Goal: Task Accomplishment & Management: Manage account settings

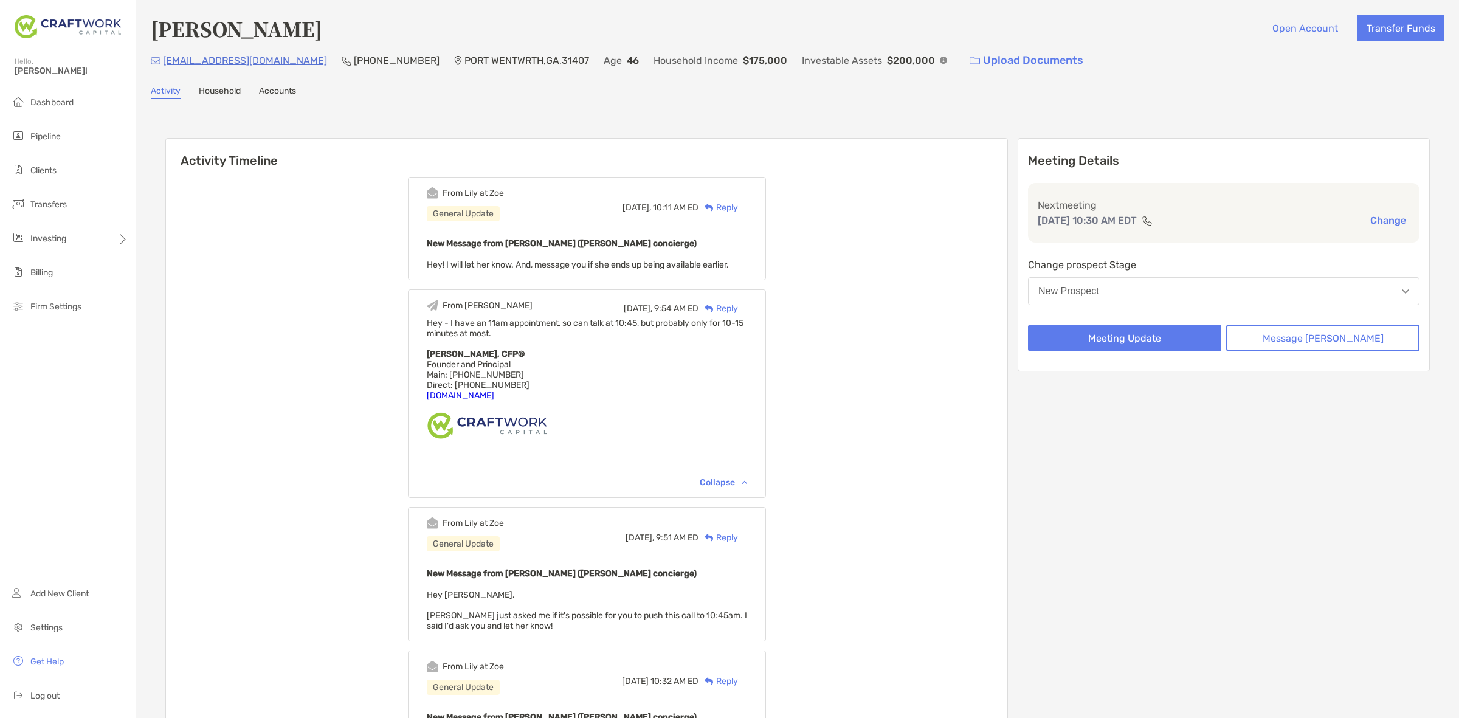
click at [1177, 277] on button "New Prospect" at bounding box center [1223, 291] width 391 height 28
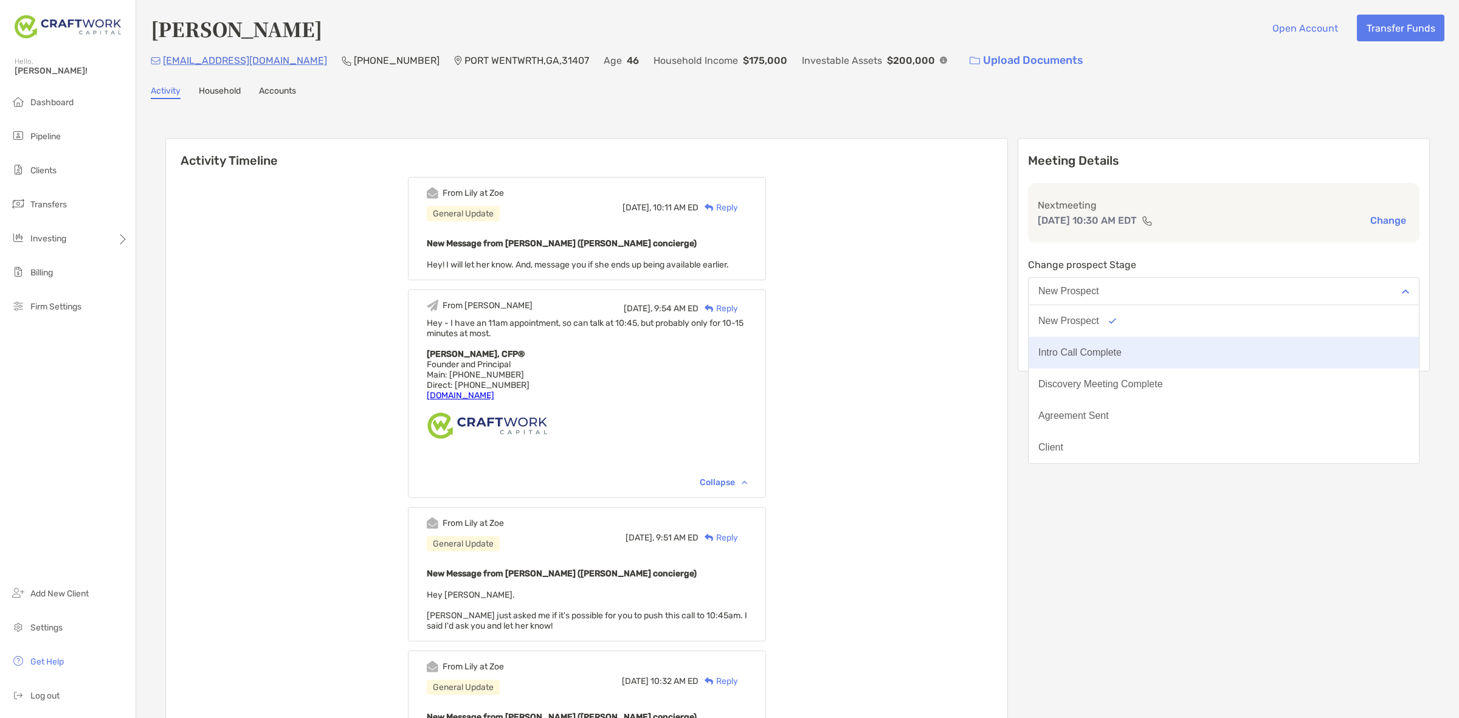
click at [1164, 346] on button "Intro Call Complete" at bounding box center [1224, 353] width 390 height 32
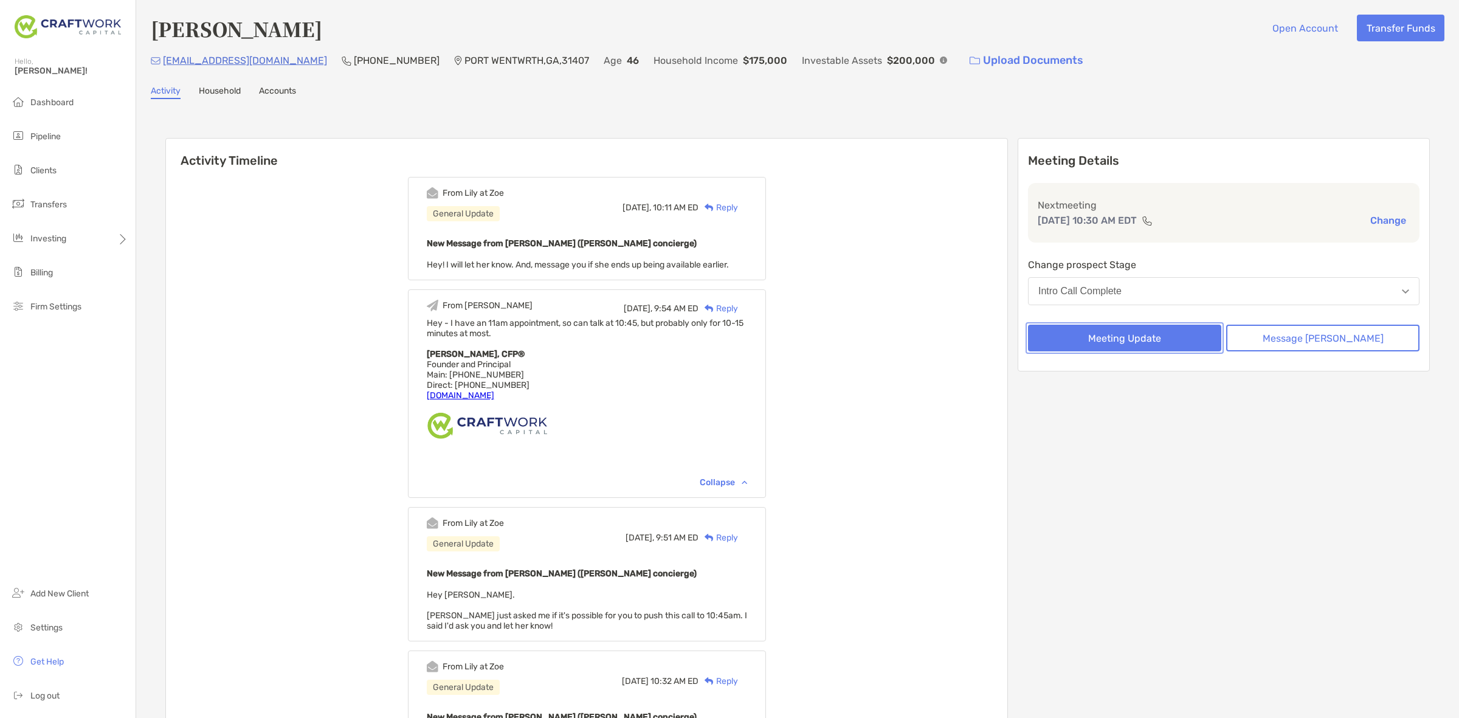
click at [1148, 336] on button "Meeting Update" at bounding box center [1124, 338] width 193 height 27
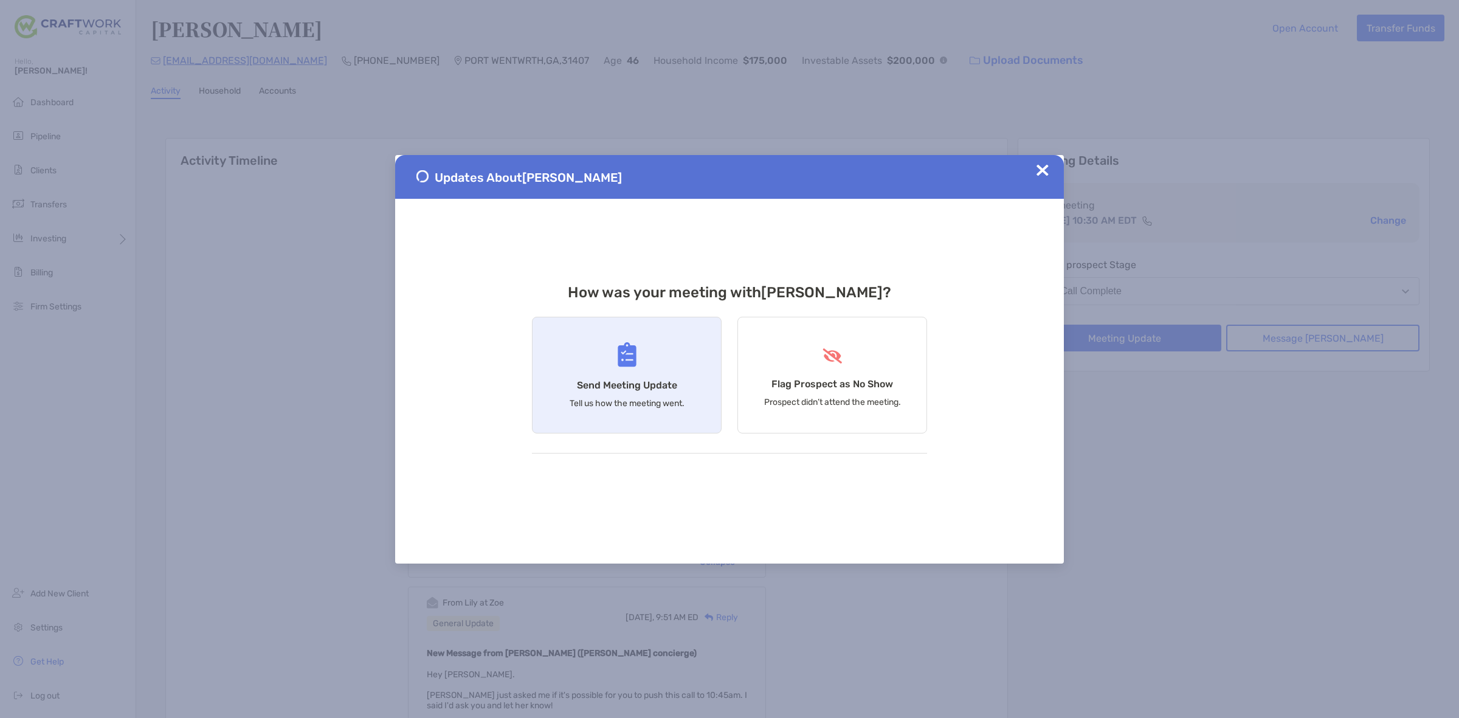
click at [625, 377] on div "Send Meeting Update Tell us how the meeting went." at bounding box center [627, 375] width 190 height 117
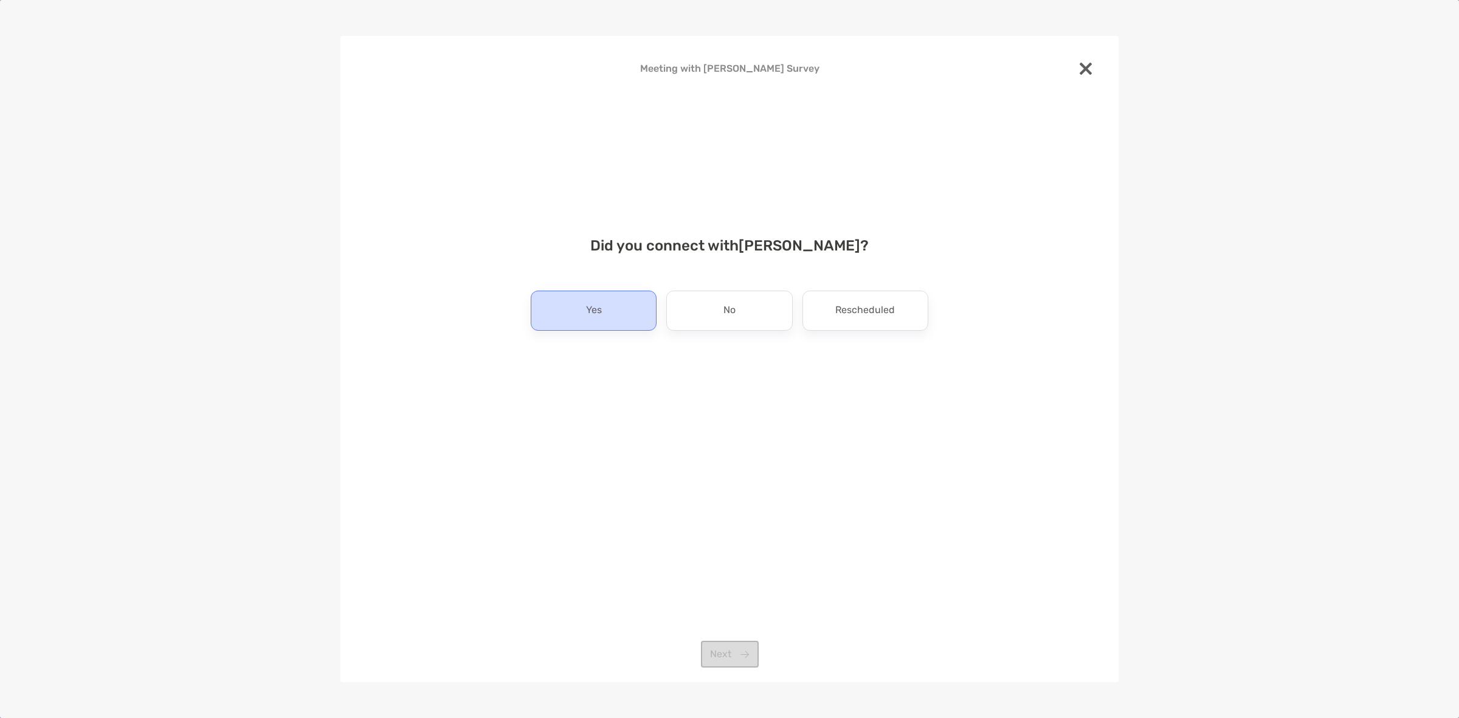
click at [646, 311] on div "Yes" at bounding box center [594, 311] width 126 height 40
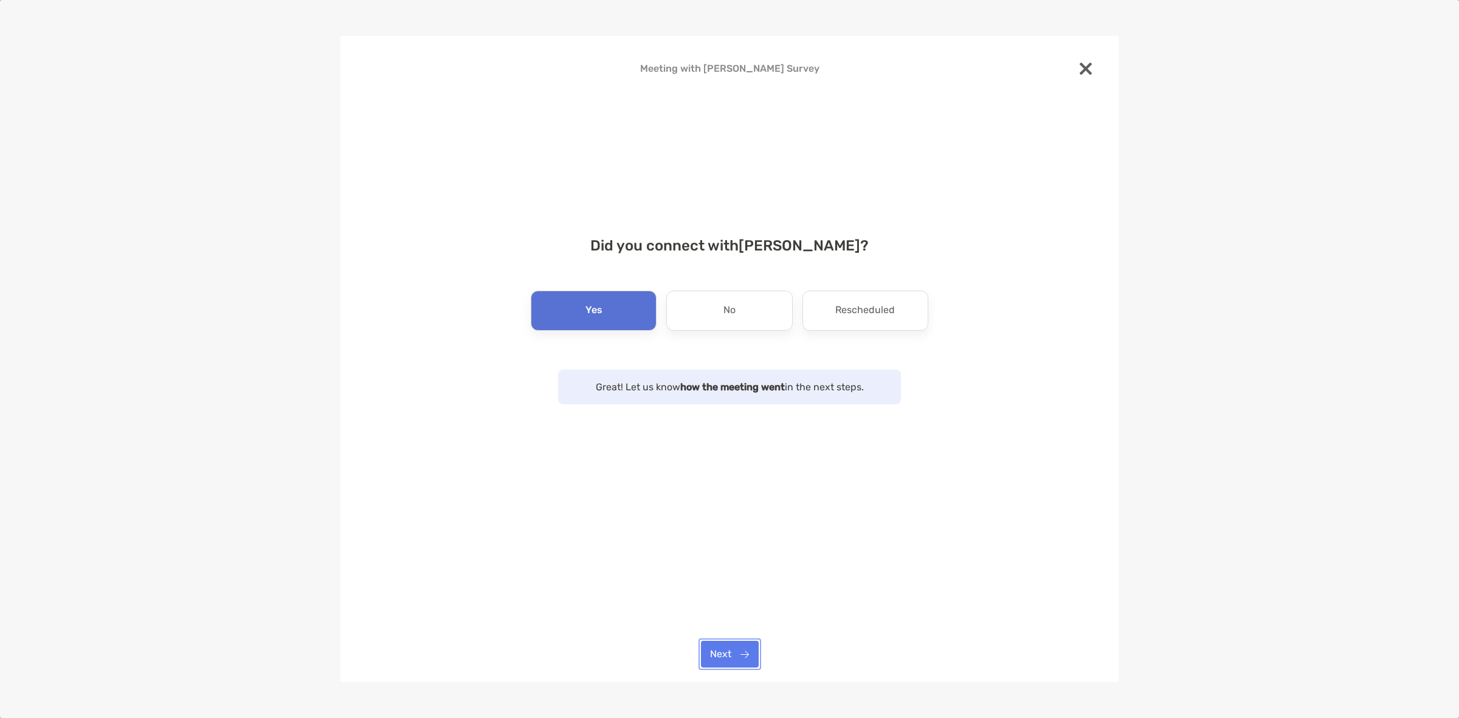
click at [742, 658] on button "Next" at bounding box center [730, 654] width 58 height 27
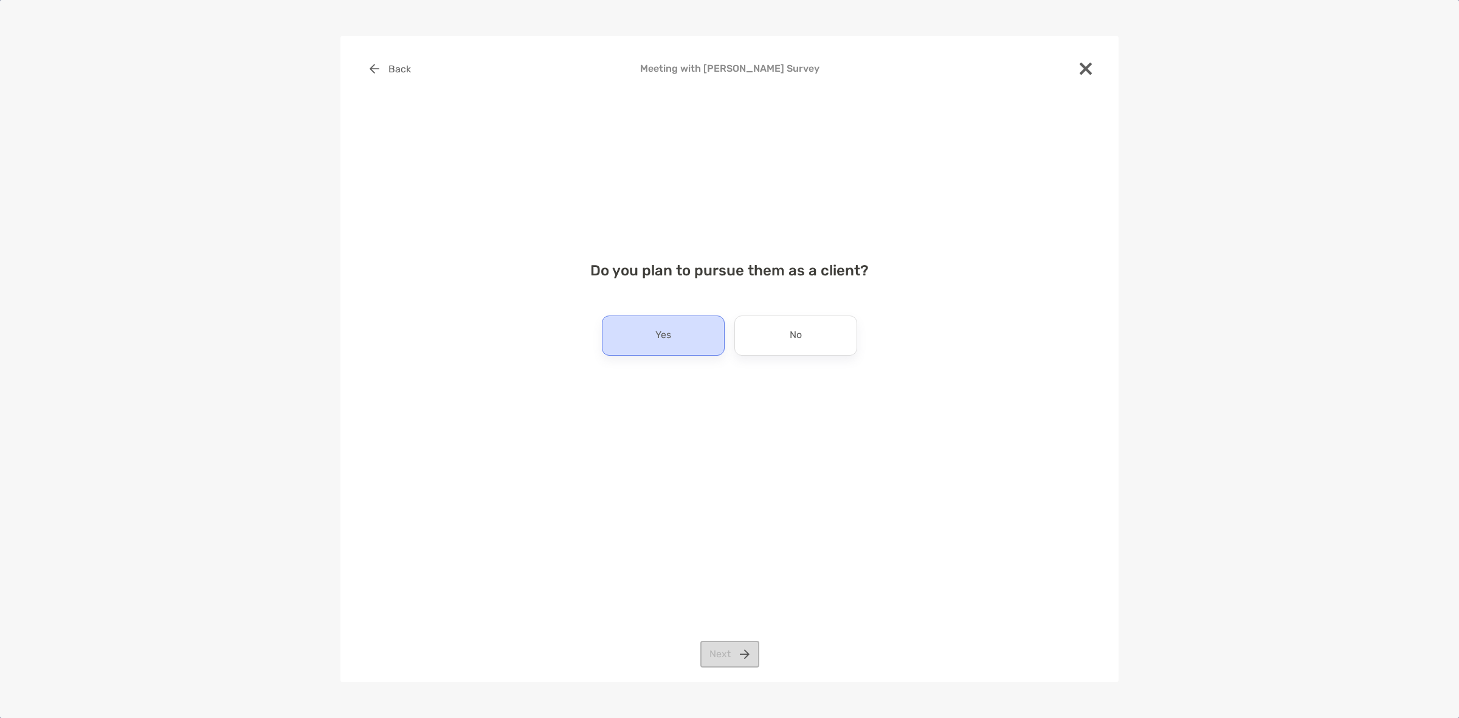
click at [698, 339] on div "Yes" at bounding box center [663, 335] width 123 height 40
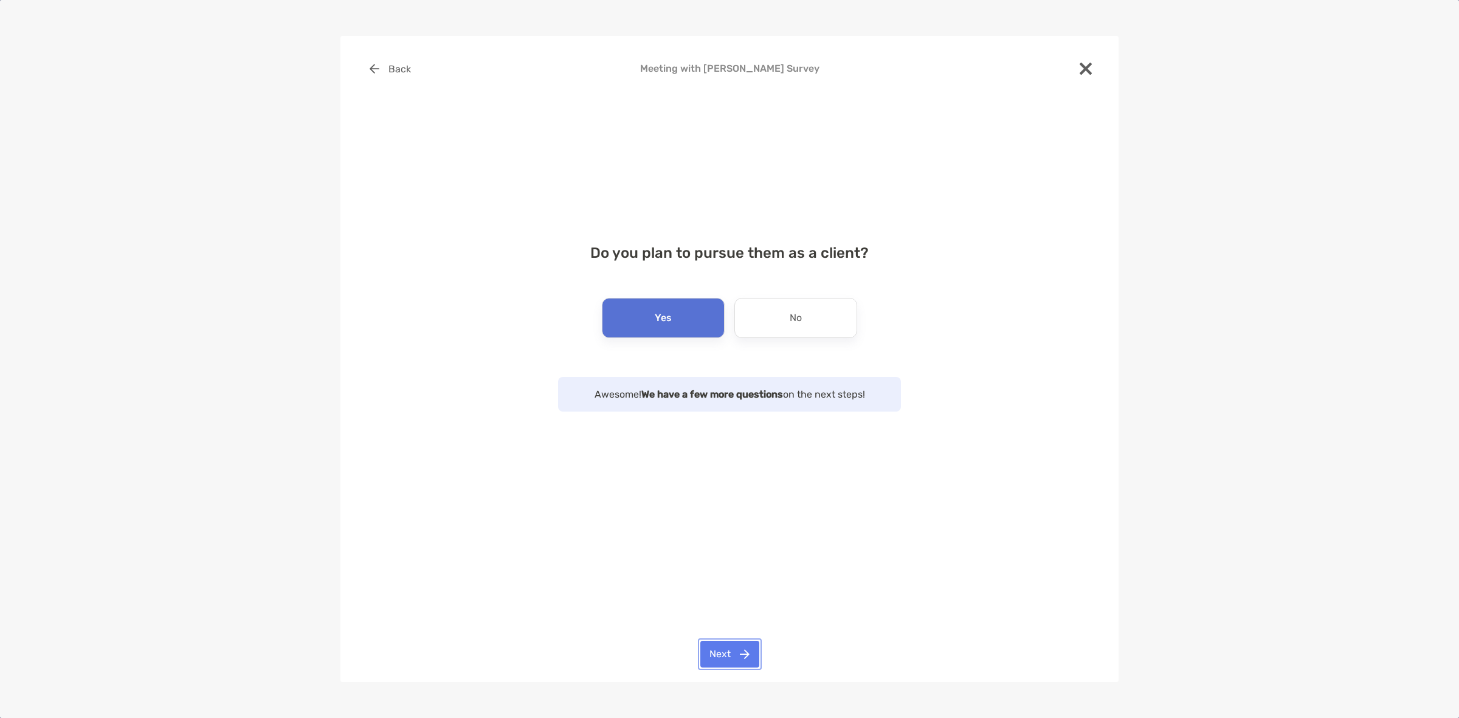
click at [729, 649] on button "Next" at bounding box center [729, 654] width 59 height 27
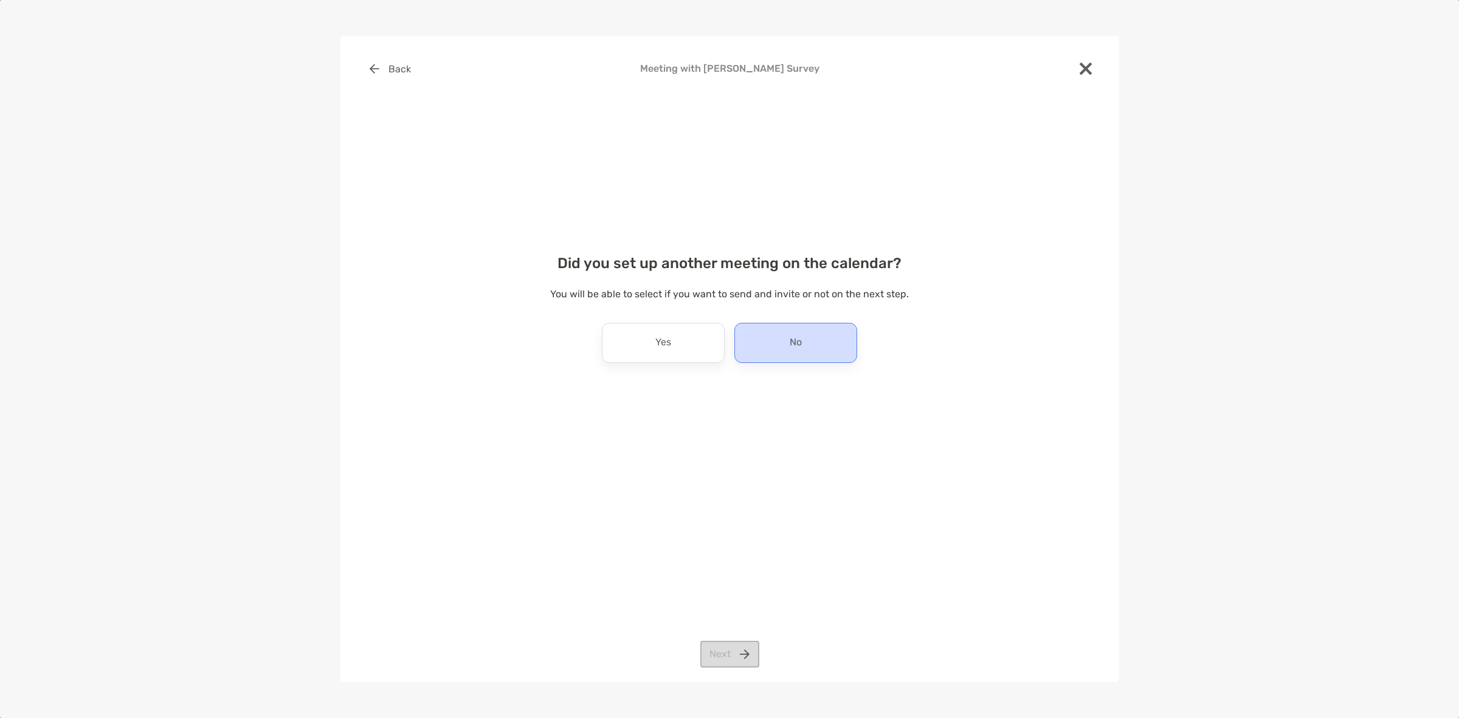
click at [801, 342] on p "No" at bounding box center [796, 342] width 12 height 19
click at [718, 651] on button "Next" at bounding box center [729, 654] width 59 height 27
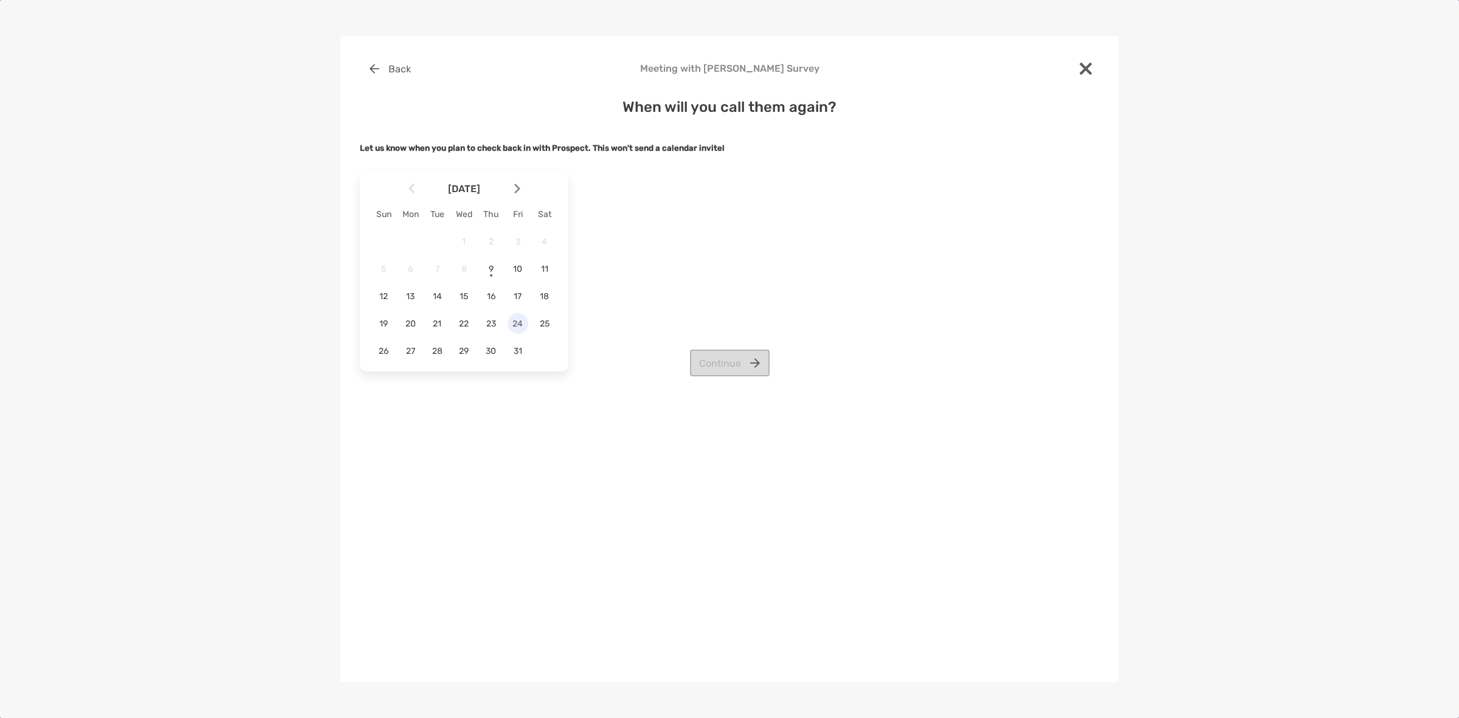
click at [511, 327] on span "24" at bounding box center [518, 324] width 21 height 10
drag, startPoint x: 690, startPoint y: 333, endPoint x: 706, endPoint y: 356, distance: 28.5
click at [695, 342] on div "October 2025 Sun Mon Tue Wed Thu Fri Sat 1 2 3 4 5 6 7 8 9 10 11 12 13 14 15 16…" at bounding box center [729, 271] width 739 height 210
click at [706, 356] on button "Continue" at bounding box center [730, 363] width 80 height 27
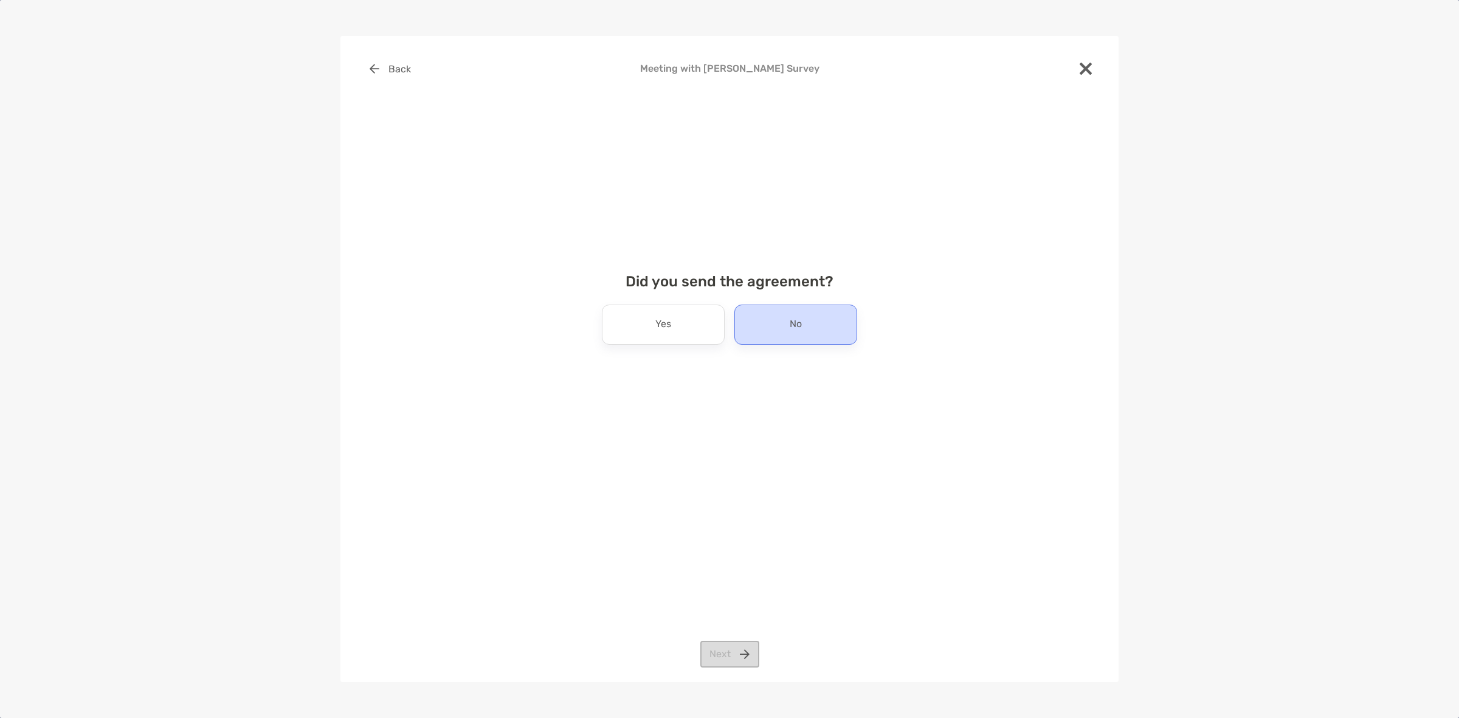
click at [776, 328] on div "No" at bounding box center [795, 325] width 123 height 40
click at [731, 640] on div "Back Meeting with Kristy Draeger Survey Did you send the agreement? Yes No Next" at bounding box center [729, 359] width 778 height 646
drag, startPoint x: 731, startPoint y: 650, endPoint x: 727, endPoint y: 624, distance: 26.4
click at [730, 650] on button "Next" at bounding box center [729, 654] width 59 height 27
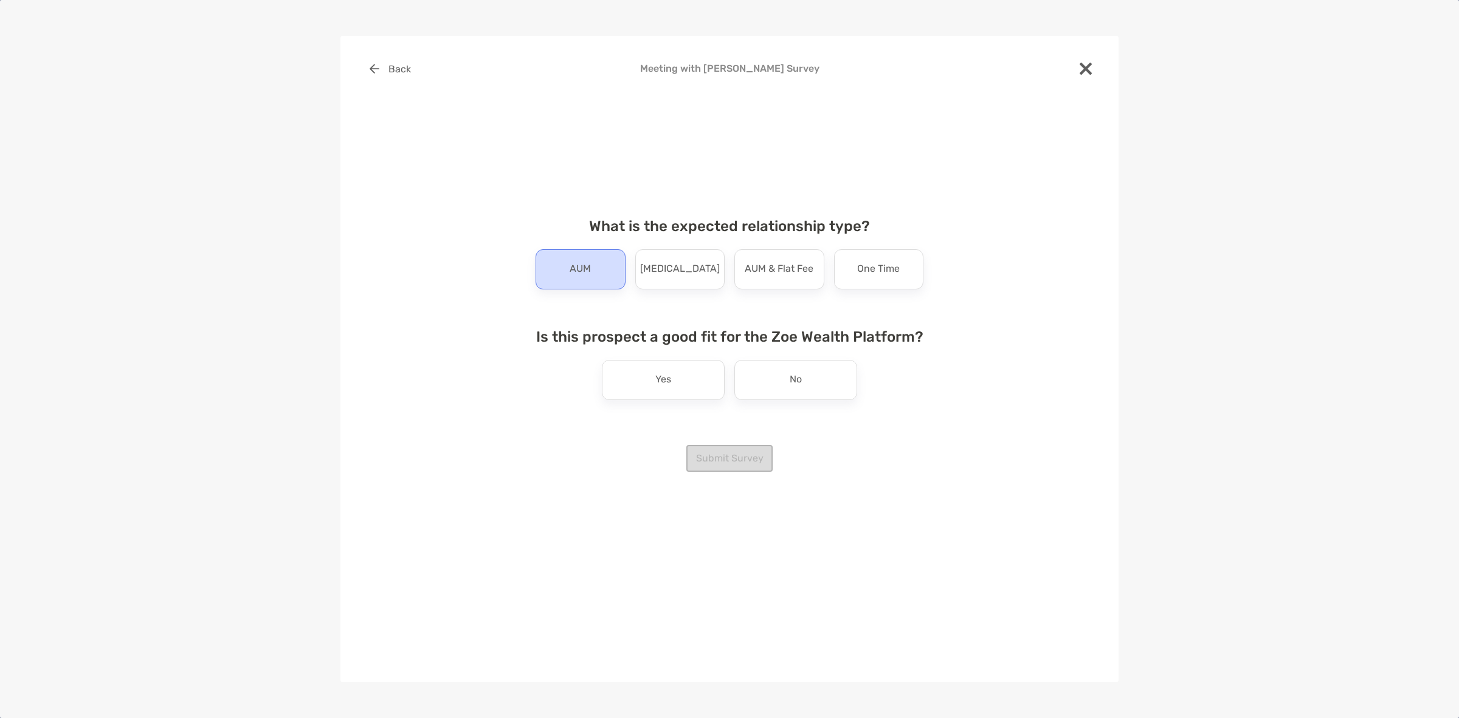
click at [584, 249] on div "AUM" at bounding box center [581, 269] width 90 height 40
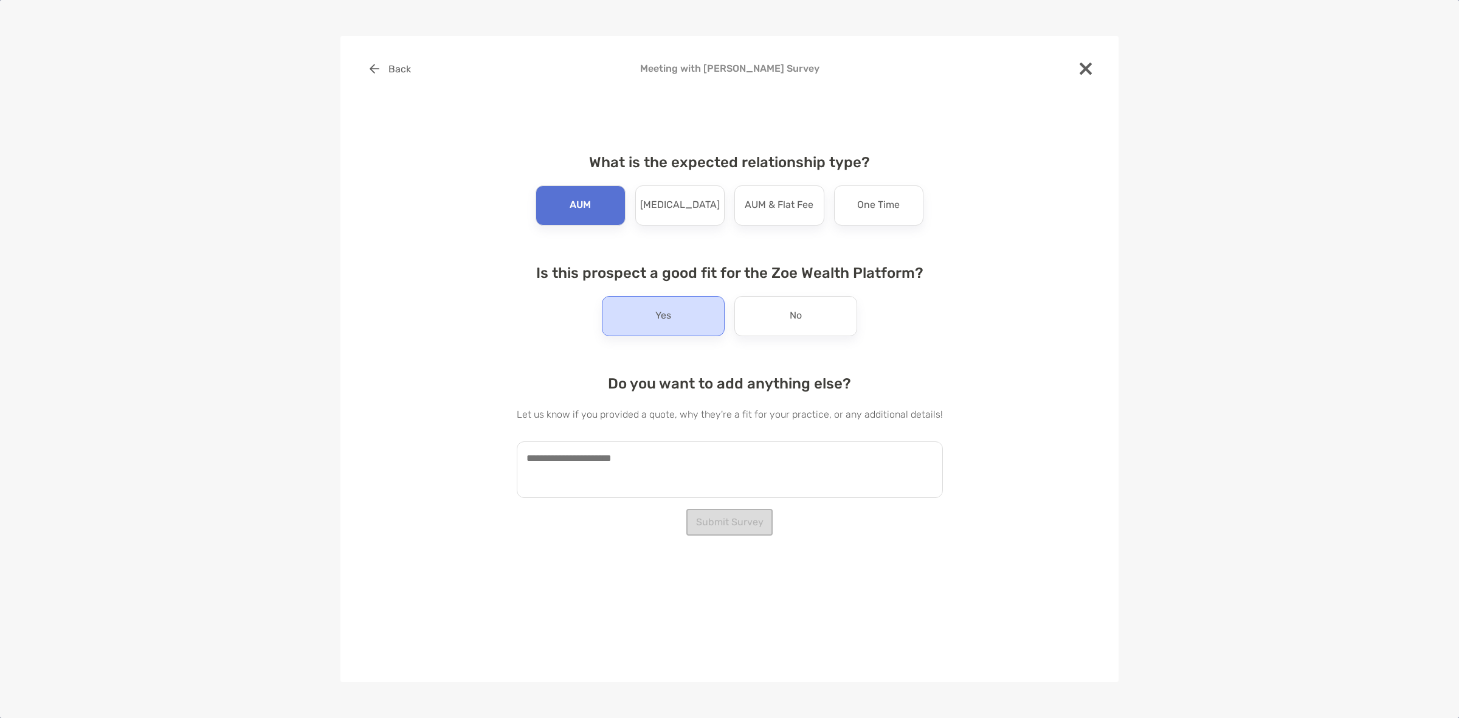
click at [676, 305] on div "Yes" at bounding box center [663, 316] width 123 height 40
click at [697, 472] on textarea at bounding box center [730, 469] width 426 height 57
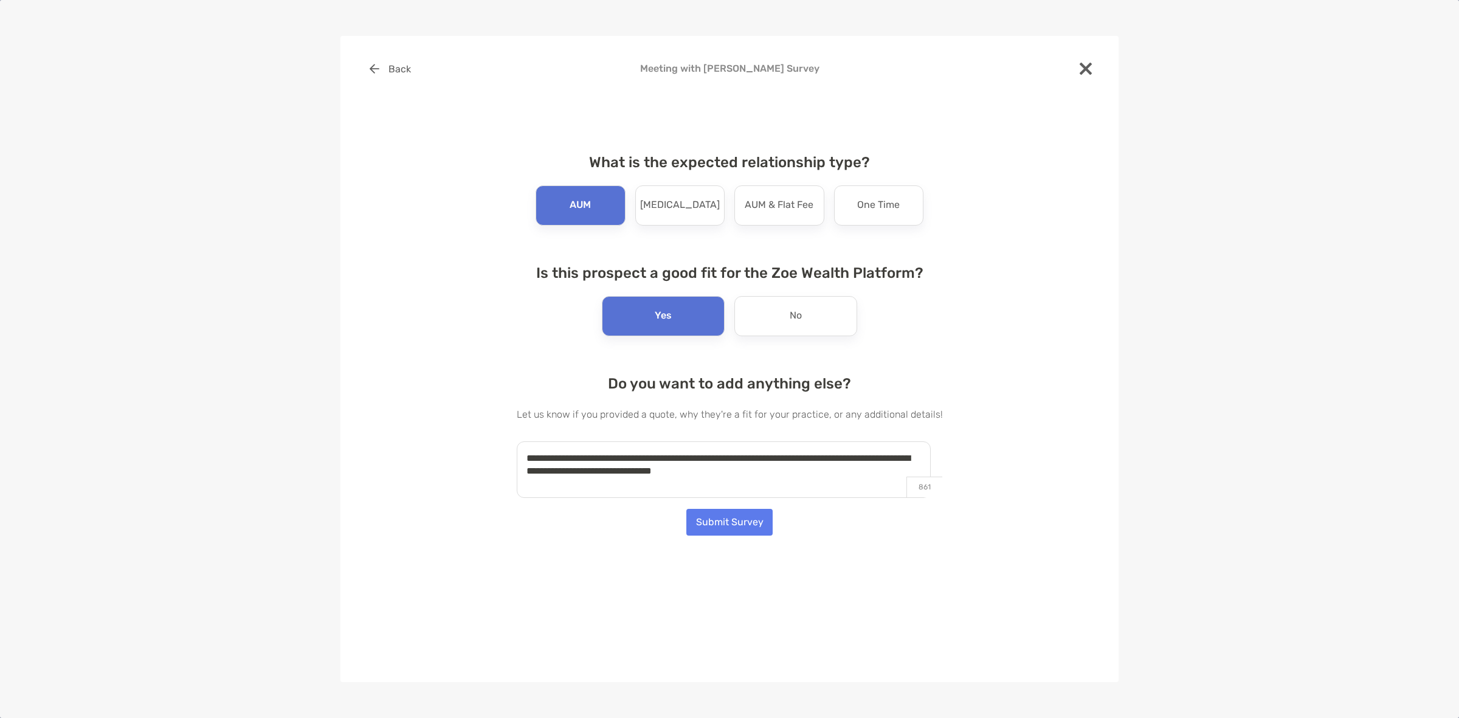
type textarea "**********"
click at [698, 529] on button "Submit Survey" at bounding box center [729, 522] width 86 height 27
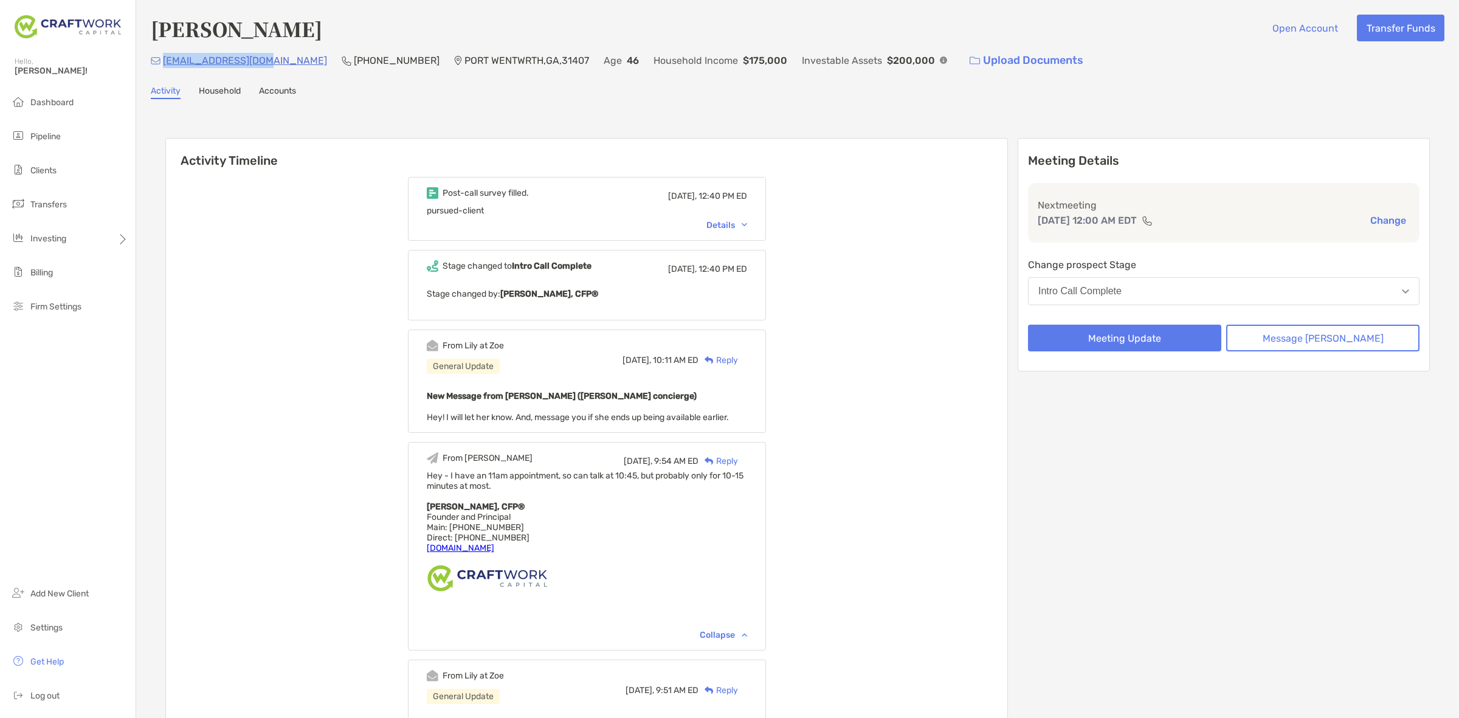
drag, startPoint x: 265, startPoint y: 71, endPoint x: 162, endPoint y: 70, distance: 102.7
click at [162, 70] on div "kristy346@gmail.com (727) 359-7780 PORT WENTWRTH , GA , 31407 Age 46 Household …" at bounding box center [798, 60] width 1294 height 26
copy p "kristy346@gmail.com"
drag, startPoint x: 353, startPoint y: 61, endPoint x: 288, endPoint y: 67, distance: 65.9
click at [354, 67] on p "(727) 359-7780" at bounding box center [397, 60] width 86 height 15
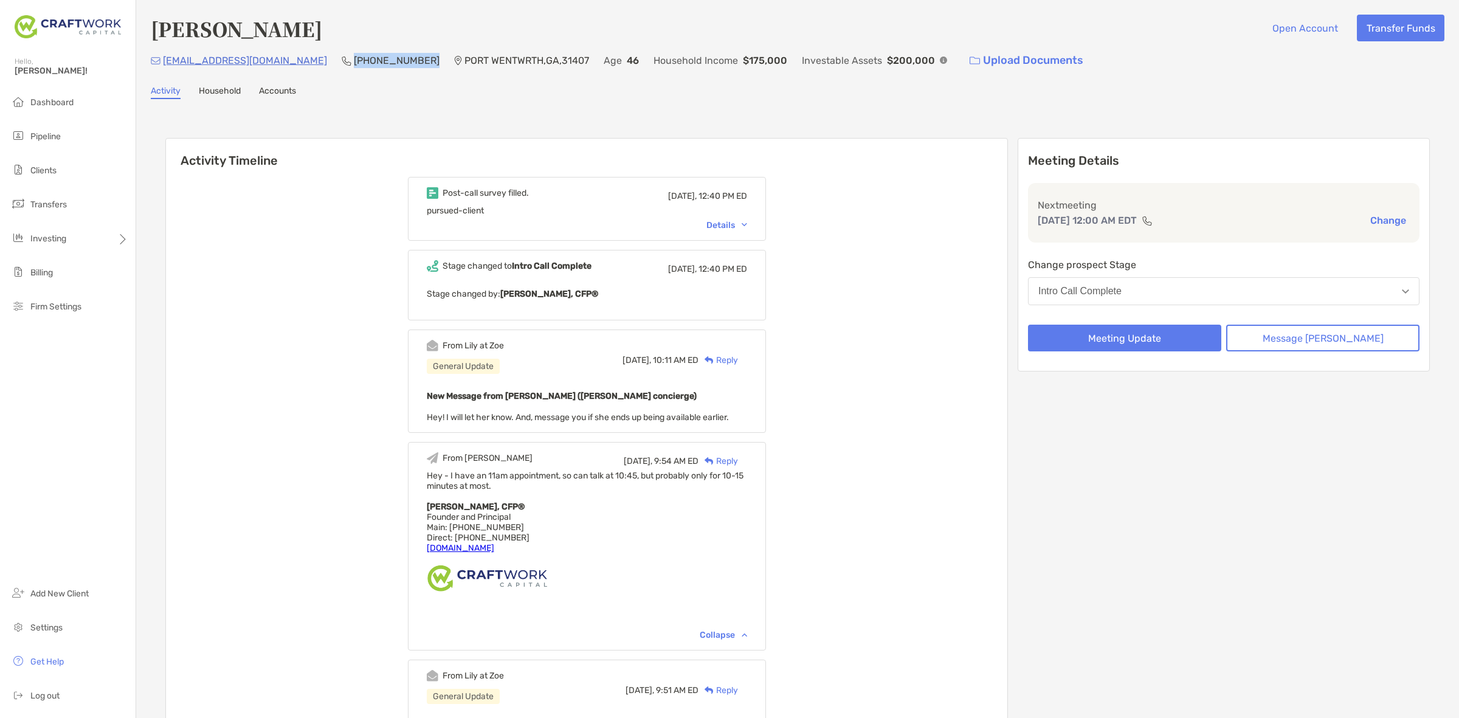
copy p "(727) 359-7780"
click at [67, 132] on li "Pipeline" at bounding box center [68, 137] width 136 height 24
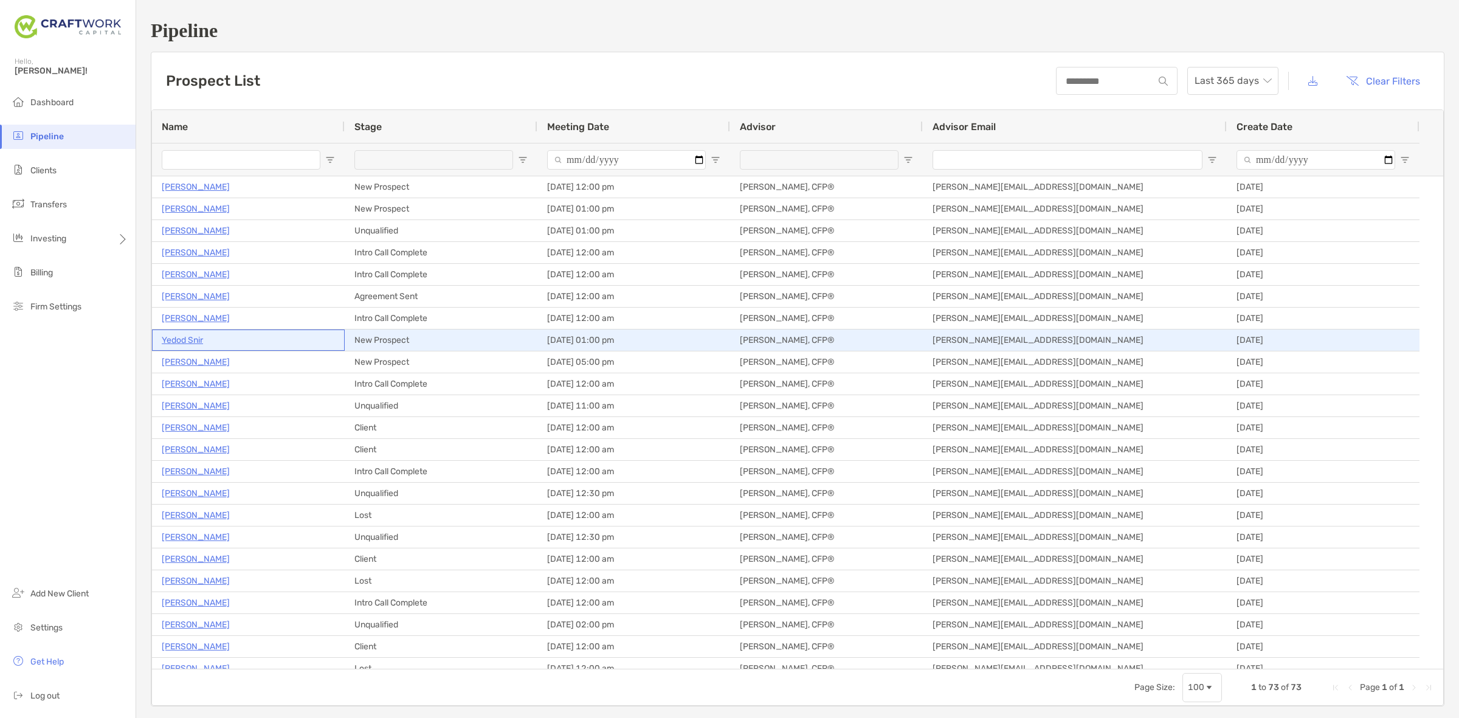
click at [198, 344] on p "Yedod Snir" at bounding box center [182, 340] width 41 height 15
click at [184, 340] on p "Yedod Snir" at bounding box center [182, 340] width 41 height 15
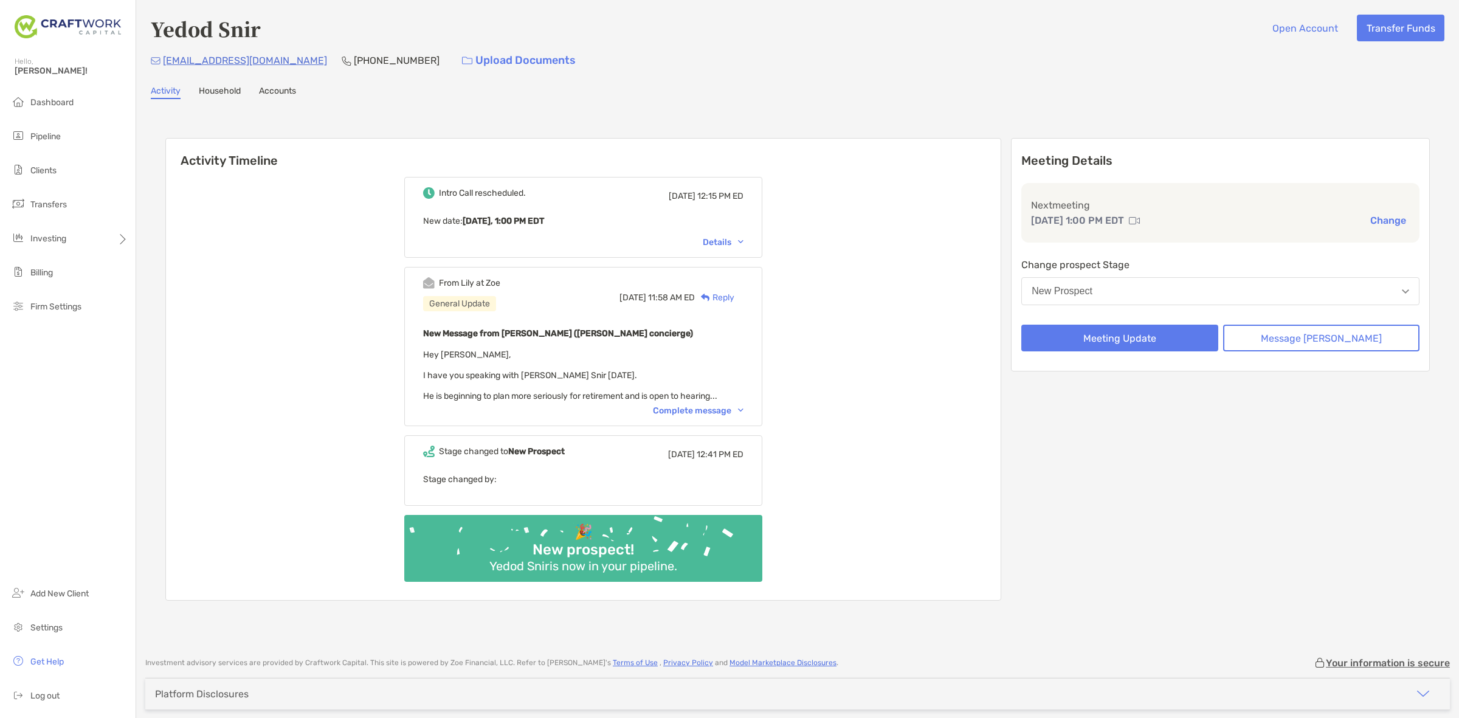
click at [731, 420] on div "From [PERSON_NAME] at Zoe General Update [DATE] 11:58 AM ED Reply New Message f…" at bounding box center [583, 346] width 358 height 159
click at [726, 408] on div "Complete message" at bounding box center [698, 410] width 91 height 10
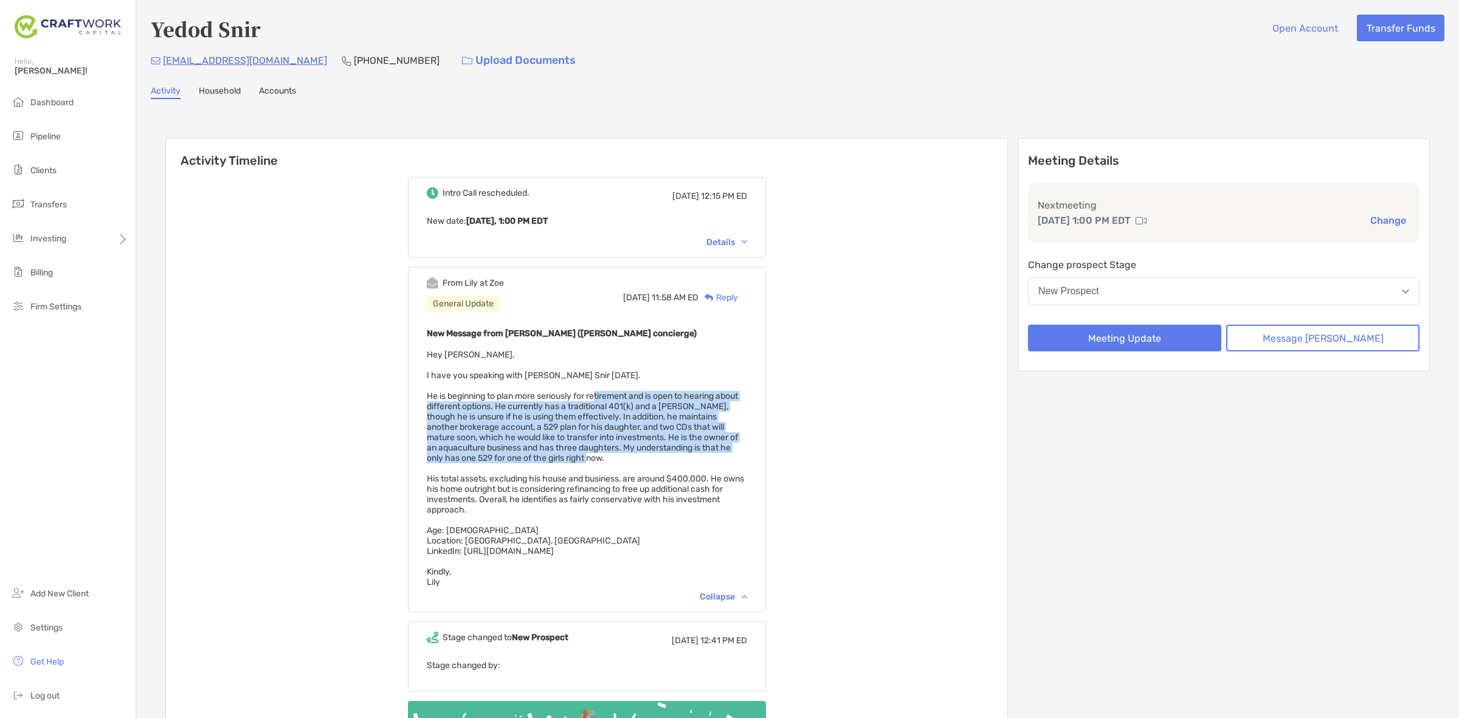
drag, startPoint x: 615, startPoint y: 388, endPoint x: 644, endPoint y: 451, distance: 69.9
click at [644, 451] on div "New Message from [PERSON_NAME] ([PERSON_NAME] concierge) Hey [PERSON_NAME], I h…" at bounding box center [587, 456] width 320 height 261
drag, startPoint x: 644, startPoint y: 451, endPoint x: 584, endPoint y: 398, distance: 80.1
click at [584, 398] on div "New Message from [PERSON_NAME] ([PERSON_NAME] concierge) Hey [PERSON_NAME], I h…" at bounding box center [587, 456] width 320 height 261
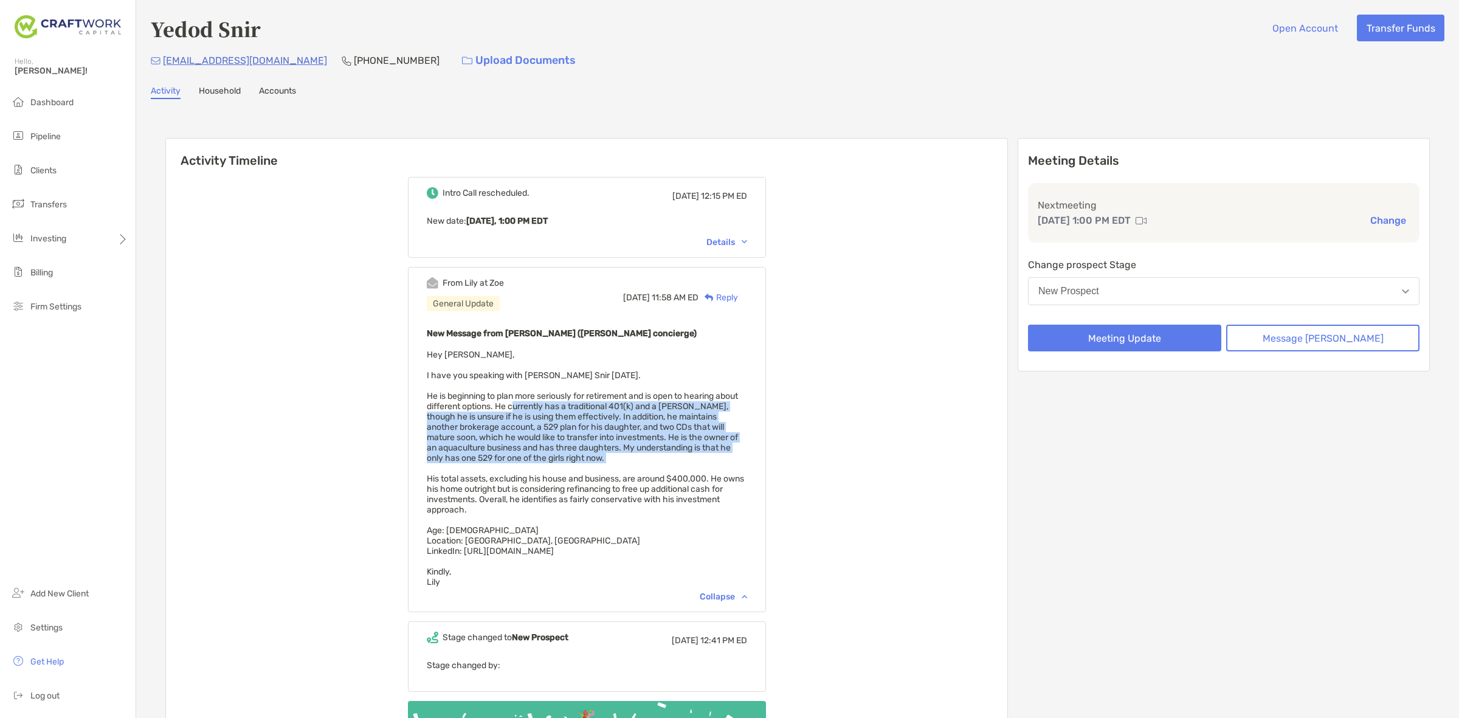
click at [584, 398] on span "Hey [PERSON_NAME], I have you speaking with [PERSON_NAME] Snir [DATE]. He is be…" at bounding box center [585, 469] width 317 height 238
drag, startPoint x: 584, startPoint y: 398, endPoint x: 630, endPoint y: 456, distance: 74.0
click at [630, 456] on div "New Message from [PERSON_NAME] ([PERSON_NAME] concierge) Hey [PERSON_NAME], I h…" at bounding box center [587, 456] width 320 height 261
drag, startPoint x: 630, startPoint y: 456, endPoint x: 637, endPoint y: 405, distance: 51.5
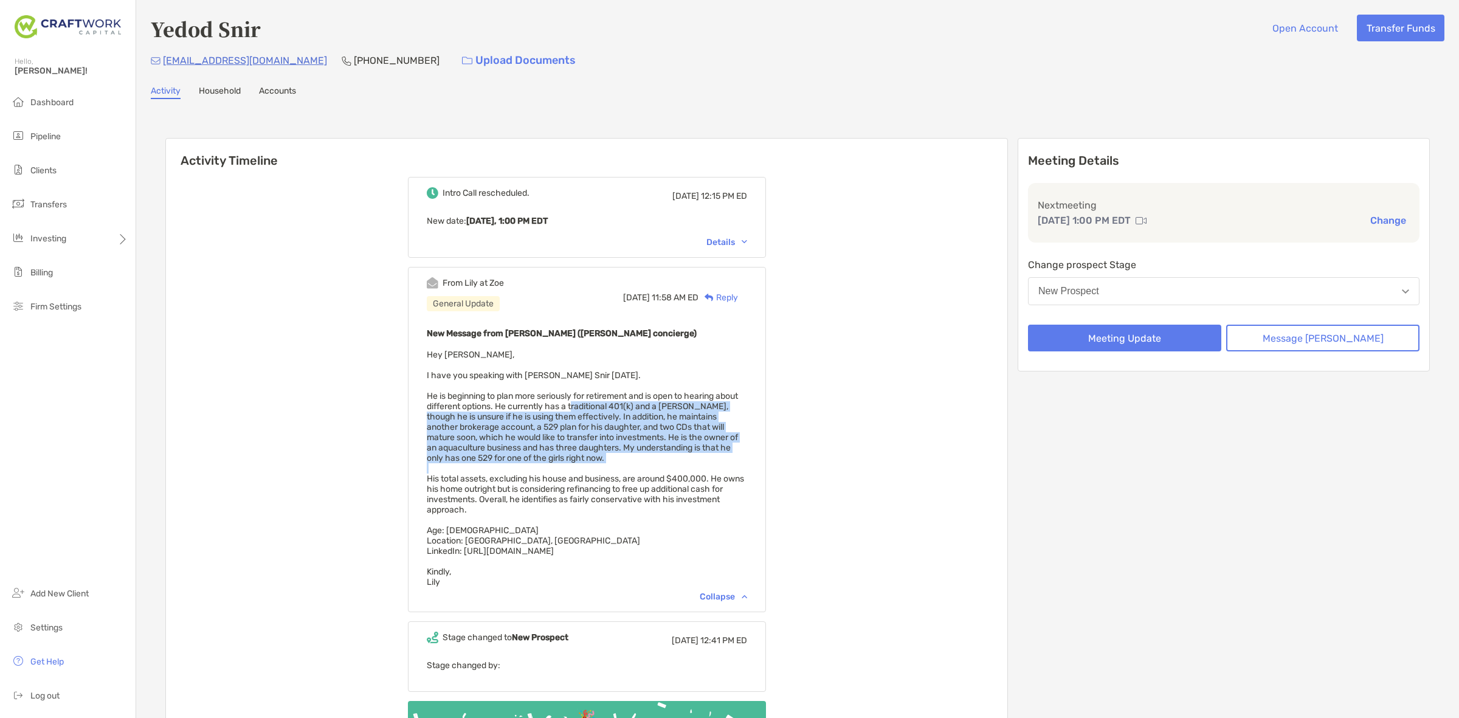
click at [637, 405] on div "New Message from [PERSON_NAME] ([PERSON_NAME] concierge) Hey [PERSON_NAME], I h…" at bounding box center [587, 456] width 320 height 261
click at [637, 405] on span "Hey [PERSON_NAME], I have you speaking with [PERSON_NAME] Snir [DATE]. He is be…" at bounding box center [585, 469] width 317 height 238
drag, startPoint x: 639, startPoint y: 421, endPoint x: 640, endPoint y: 453, distance: 32.2
click at [640, 453] on div "New Message from [PERSON_NAME] ([PERSON_NAME] concierge) Hey [PERSON_NAME], I h…" at bounding box center [587, 456] width 320 height 261
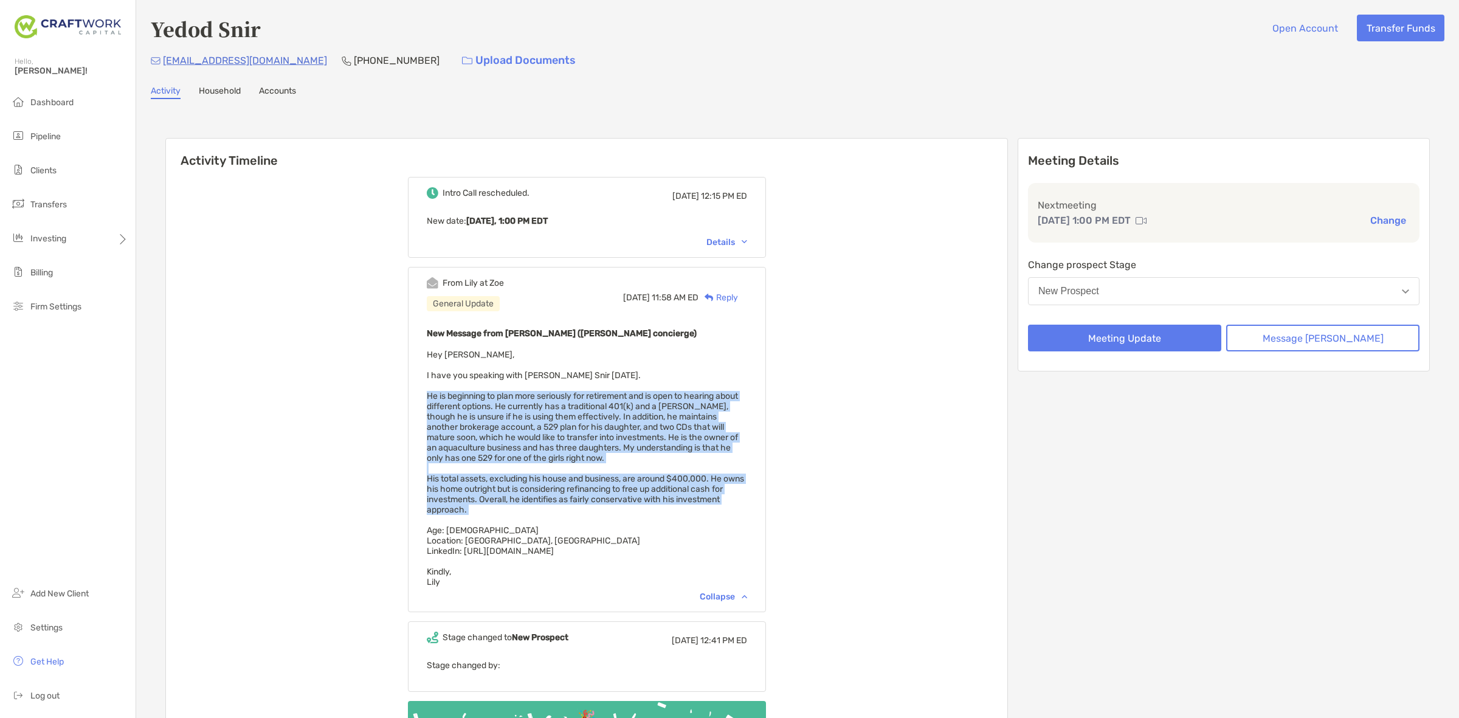
drag, startPoint x: 640, startPoint y: 453, endPoint x: 631, endPoint y: 497, distance: 44.7
click at [631, 497] on div "New Message from [PERSON_NAME] ([PERSON_NAME] concierge) Hey [PERSON_NAME], I h…" at bounding box center [587, 456] width 320 height 261
drag, startPoint x: 631, startPoint y: 497, endPoint x: 638, endPoint y: 385, distance: 112.7
click at [637, 392] on div "New Message from [PERSON_NAME] ([PERSON_NAME] concierge) Hey [PERSON_NAME], I h…" at bounding box center [587, 456] width 320 height 261
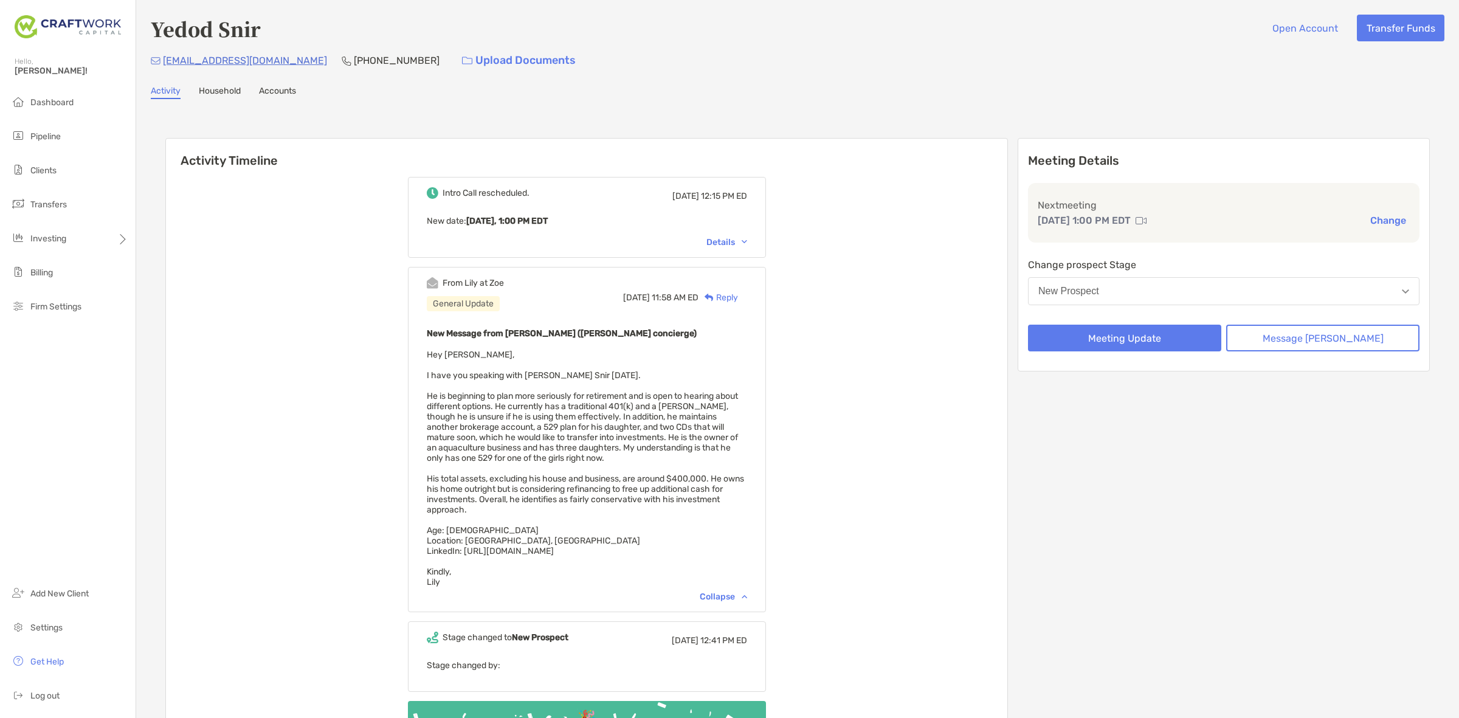
click at [638, 385] on div "New Message from [PERSON_NAME] ([PERSON_NAME] concierge) Hey [PERSON_NAME], I h…" at bounding box center [587, 456] width 320 height 261
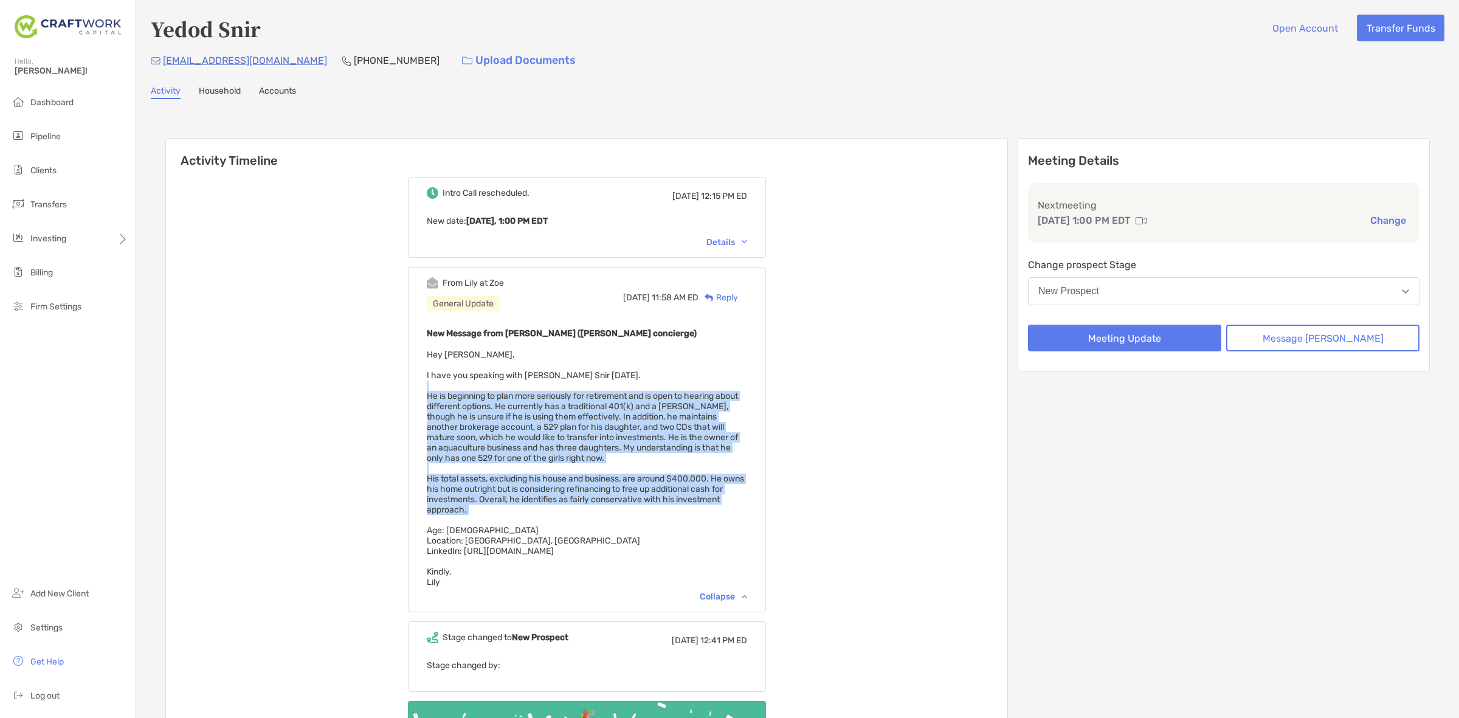
drag, startPoint x: 638, startPoint y: 385, endPoint x: 622, endPoint y: 500, distance: 116.1
click at [622, 500] on div "New Message from [PERSON_NAME] ([PERSON_NAME] concierge) Hey [PERSON_NAME], I h…" at bounding box center [587, 456] width 320 height 261
drag, startPoint x: 622, startPoint y: 500, endPoint x: 650, endPoint y: 381, distance: 121.9
click at [650, 381] on div "New Message from [PERSON_NAME] ([PERSON_NAME] concierge) Hey [PERSON_NAME], I h…" at bounding box center [587, 456] width 320 height 261
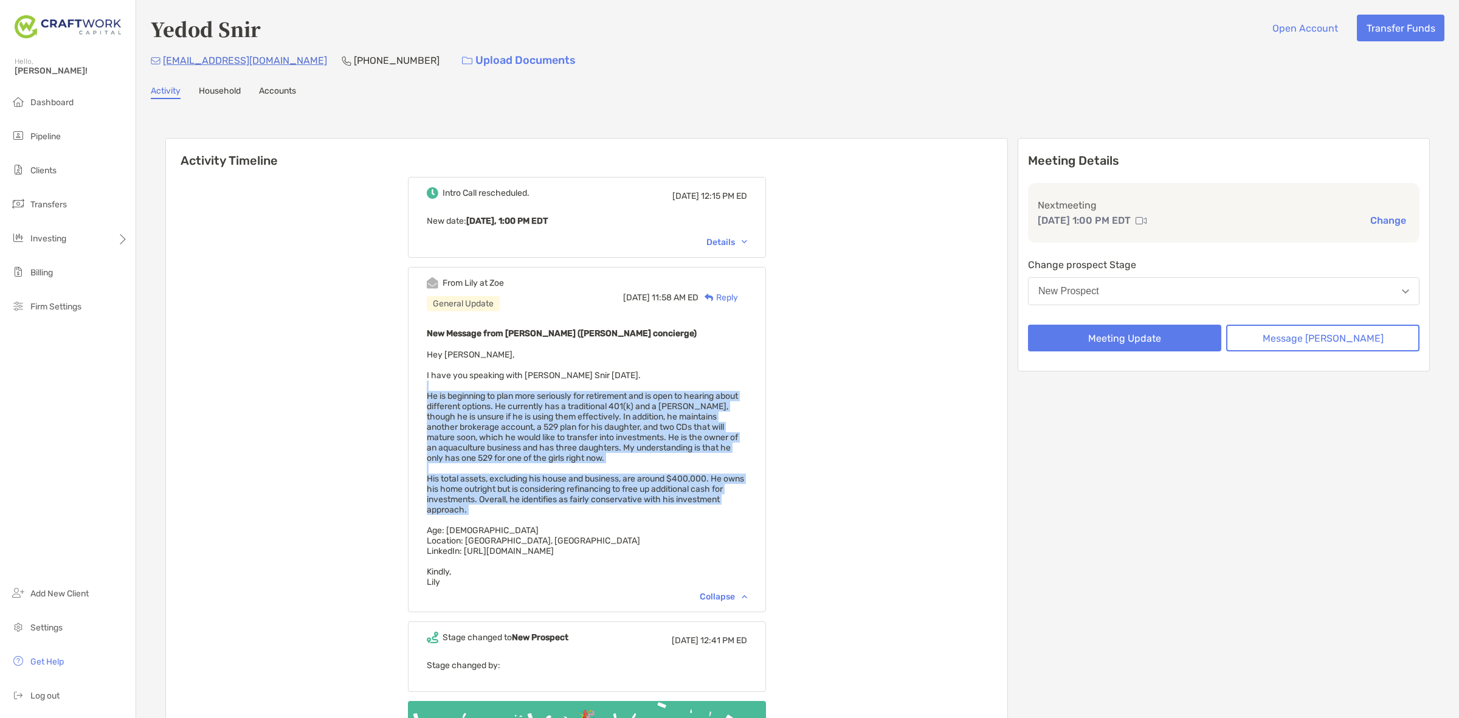
click at [651, 379] on div "New Message from [PERSON_NAME] ([PERSON_NAME] concierge) Hey [PERSON_NAME], I h…" at bounding box center [587, 456] width 320 height 261
drag, startPoint x: 651, startPoint y: 379, endPoint x: 630, endPoint y: 498, distance: 121.6
click at [630, 498] on div "New Message from [PERSON_NAME] ([PERSON_NAME] concierge) Hey [PERSON_NAME], I h…" at bounding box center [587, 456] width 320 height 261
drag, startPoint x: 630, startPoint y: 498, endPoint x: 652, endPoint y: 389, distance: 111.7
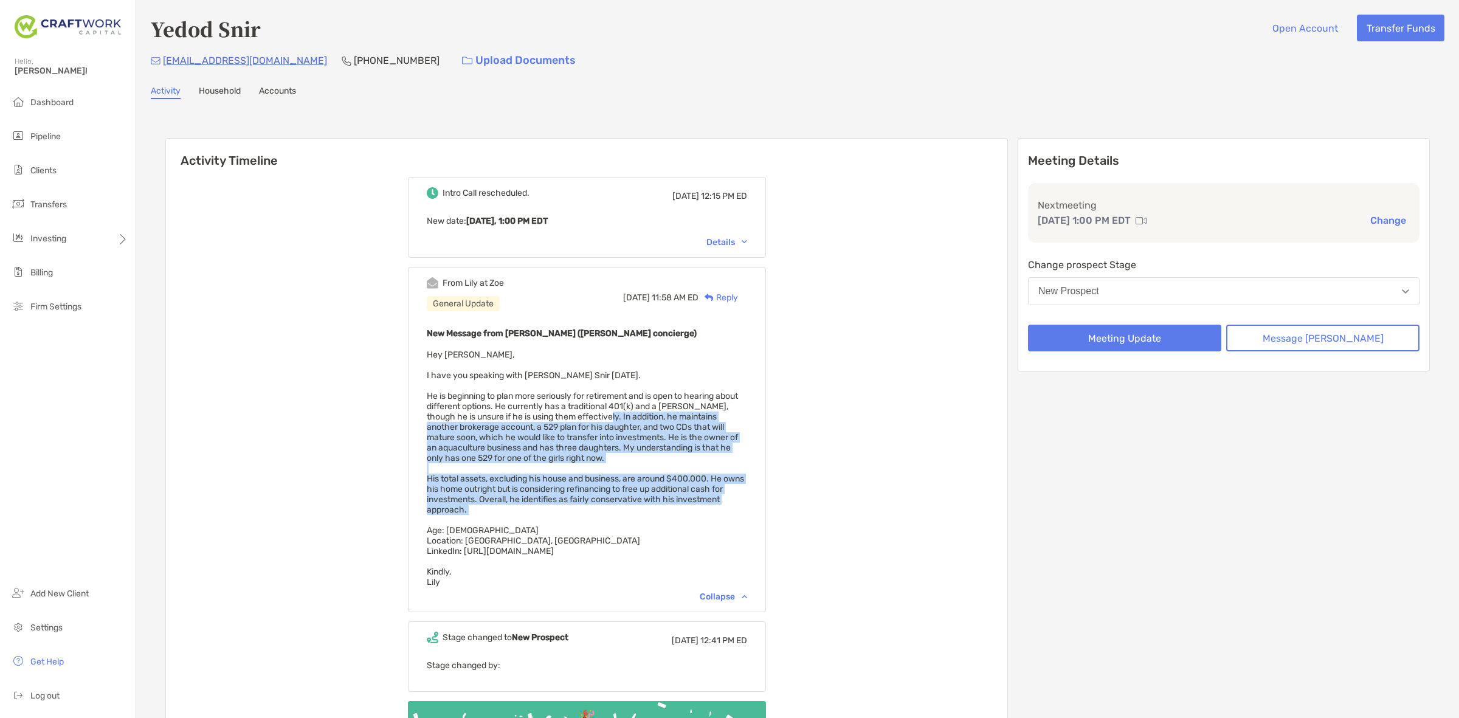
click at [649, 399] on div "New Message from [PERSON_NAME] ([PERSON_NAME] concierge) Hey [PERSON_NAME], I h…" at bounding box center [587, 456] width 320 height 261
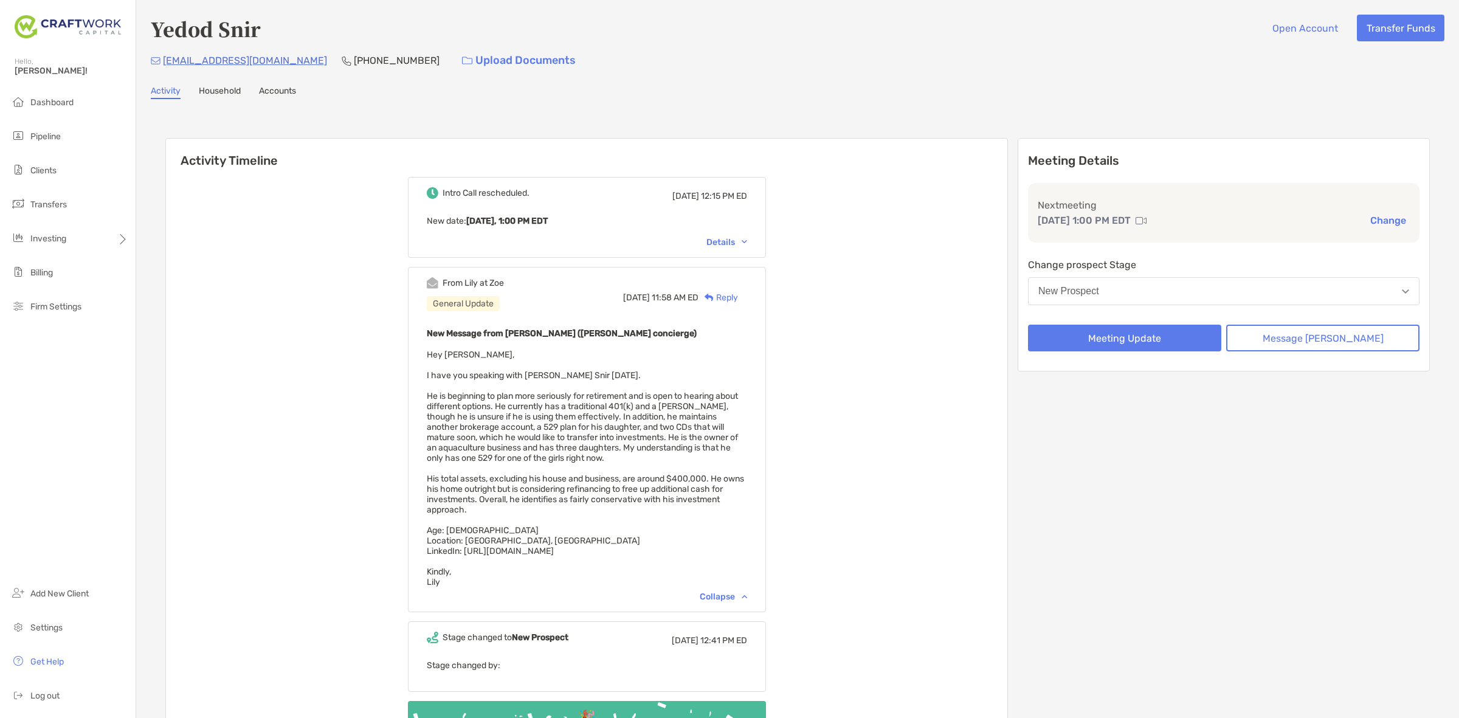
click at [652, 389] on span "Hey [PERSON_NAME], I have you speaking with [PERSON_NAME] Snir [DATE]. He is be…" at bounding box center [585, 469] width 317 height 238
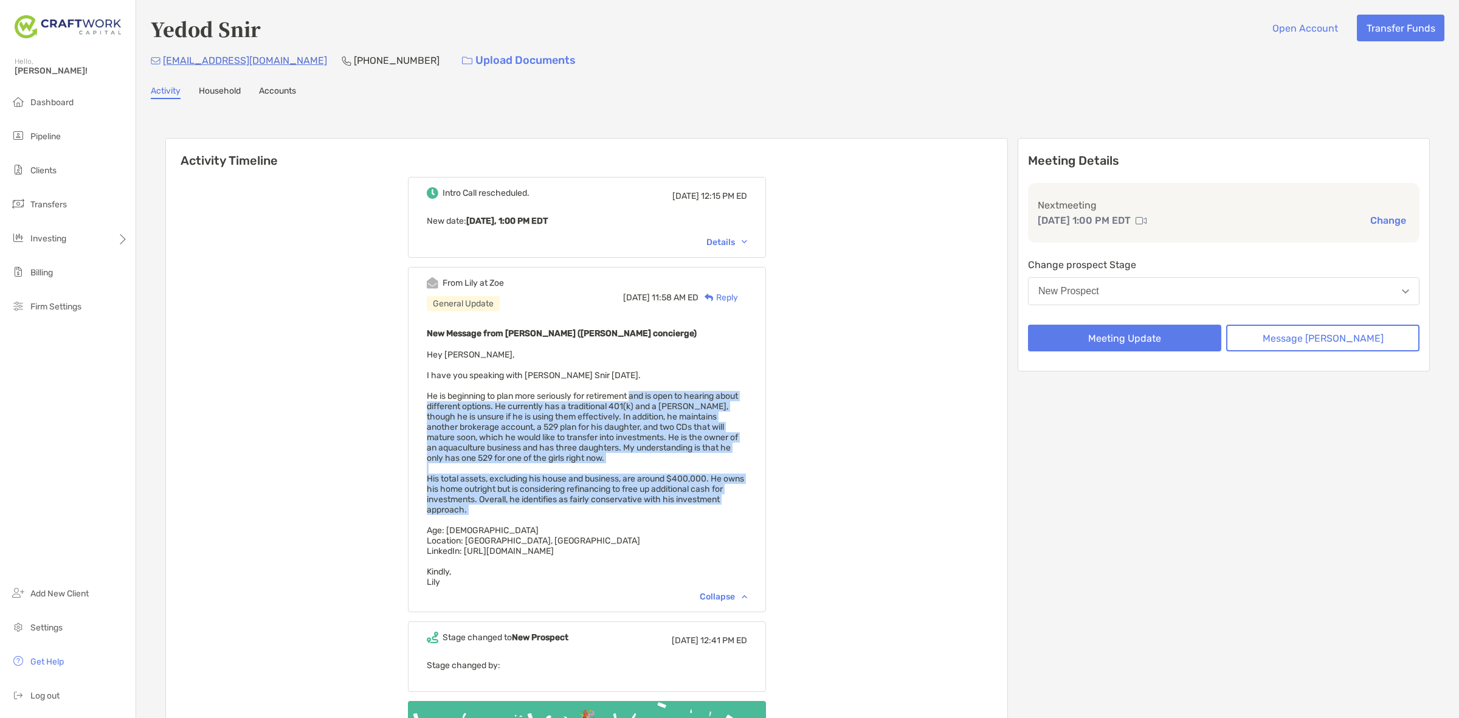
drag, startPoint x: 652, startPoint y: 389, endPoint x: 625, endPoint y: 497, distance: 111.6
click at [625, 497] on div "New Message from [PERSON_NAME] ([PERSON_NAME] concierge) Hey [PERSON_NAME], I h…" at bounding box center [587, 456] width 320 height 261
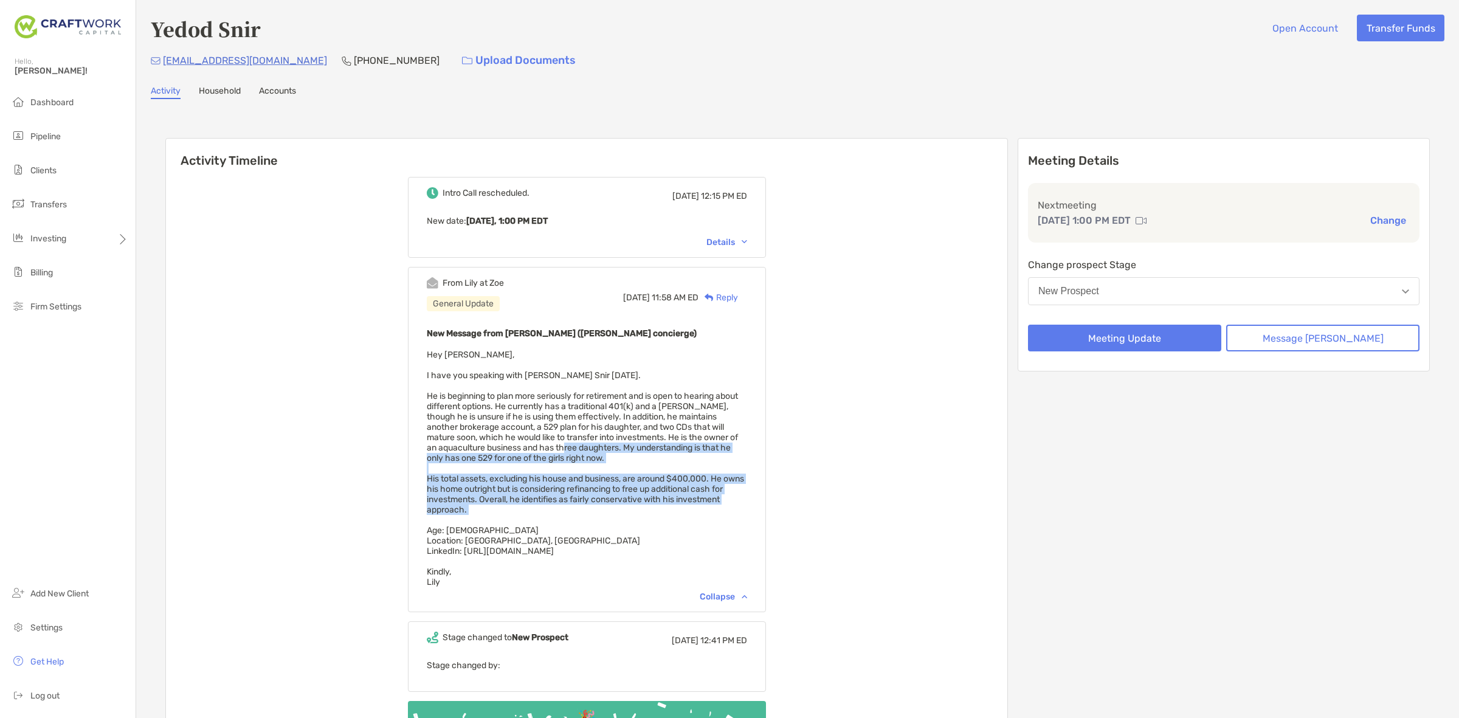
drag, startPoint x: 625, startPoint y: 497, endPoint x: 639, endPoint y: 424, distance: 74.3
click at [638, 427] on div "New Message from [PERSON_NAME] ([PERSON_NAME] concierge) Hey [PERSON_NAME], I h…" at bounding box center [587, 456] width 320 height 261
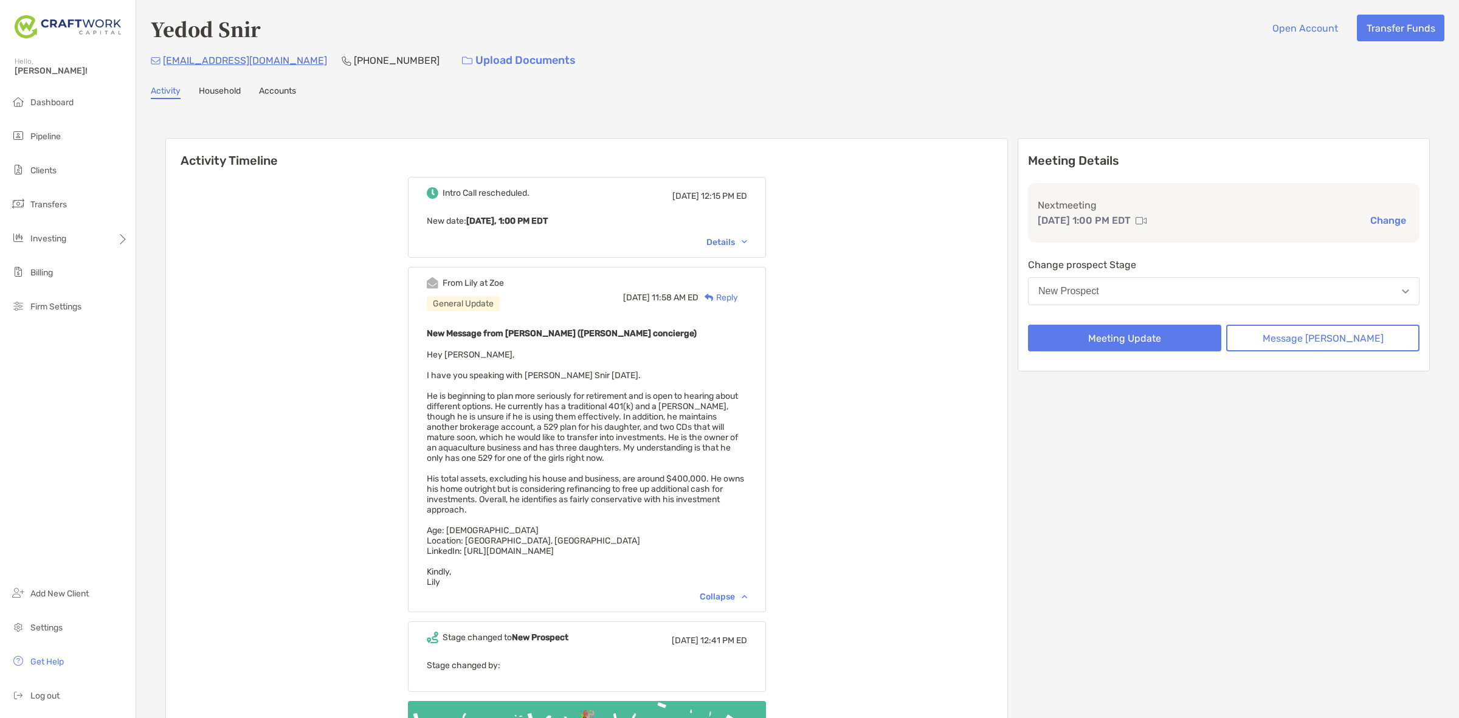
click at [643, 408] on span "Hey [PERSON_NAME], I have you speaking with [PERSON_NAME] Snir [DATE]. He is be…" at bounding box center [585, 469] width 317 height 238
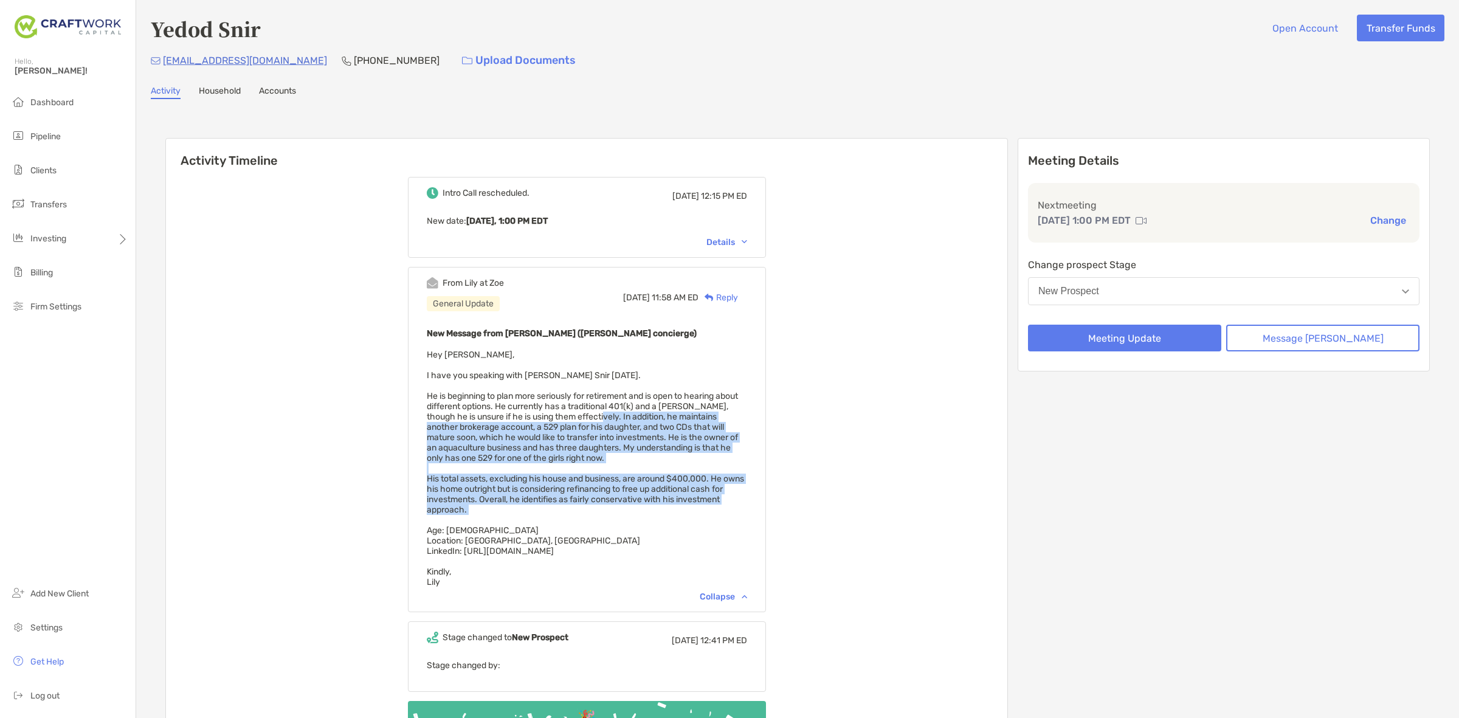
drag, startPoint x: 643, startPoint y: 408, endPoint x: 634, endPoint y: 497, distance: 88.6
click at [634, 497] on div "New Message from [PERSON_NAME] ([PERSON_NAME] concierge) Hey [PERSON_NAME], I h…" at bounding box center [587, 456] width 320 height 261
drag, startPoint x: 634, startPoint y: 497, endPoint x: 654, endPoint y: 393, distance: 105.9
click at [654, 394] on div "New Message from [PERSON_NAME] ([PERSON_NAME] concierge) Hey [PERSON_NAME], I h…" at bounding box center [587, 456] width 320 height 261
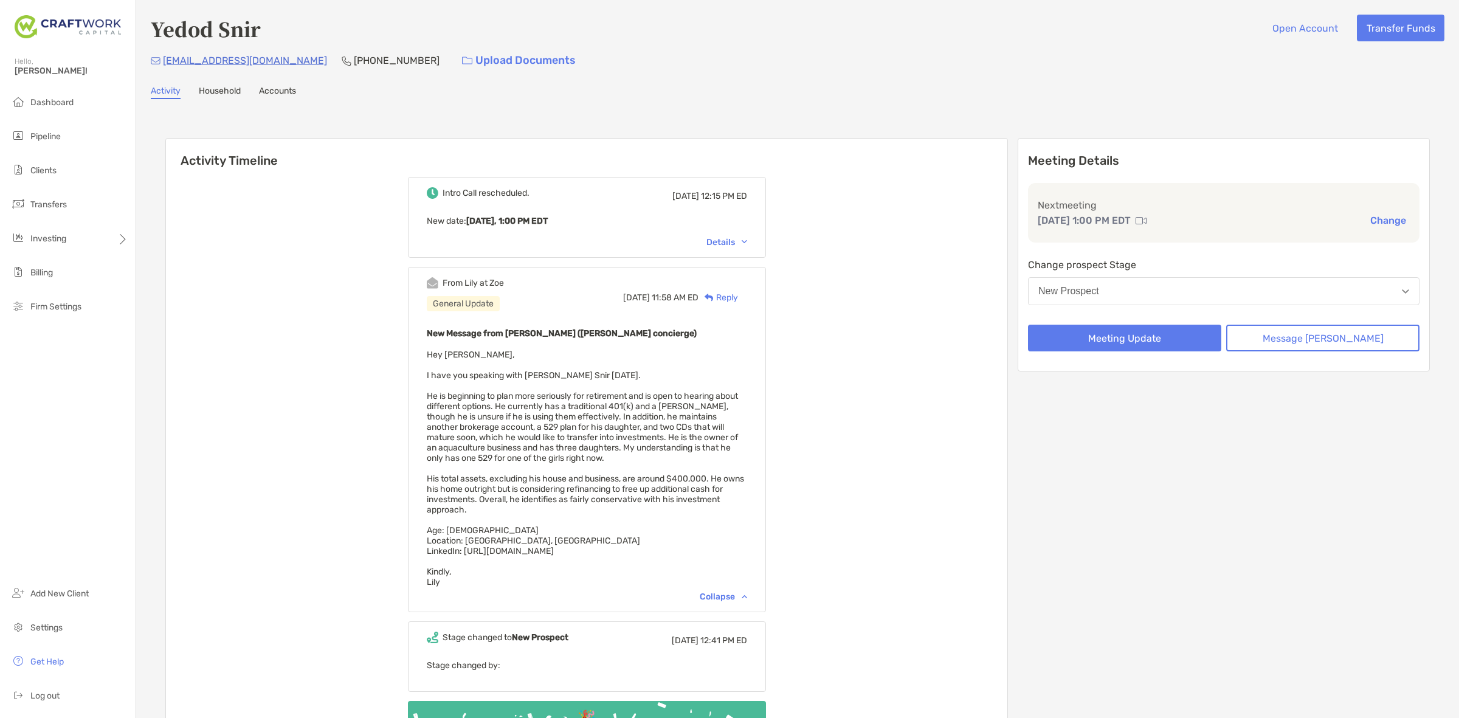
click at [657, 385] on div "New Message from [PERSON_NAME] ([PERSON_NAME] concierge) Hey [PERSON_NAME], I h…" at bounding box center [587, 456] width 320 height 261
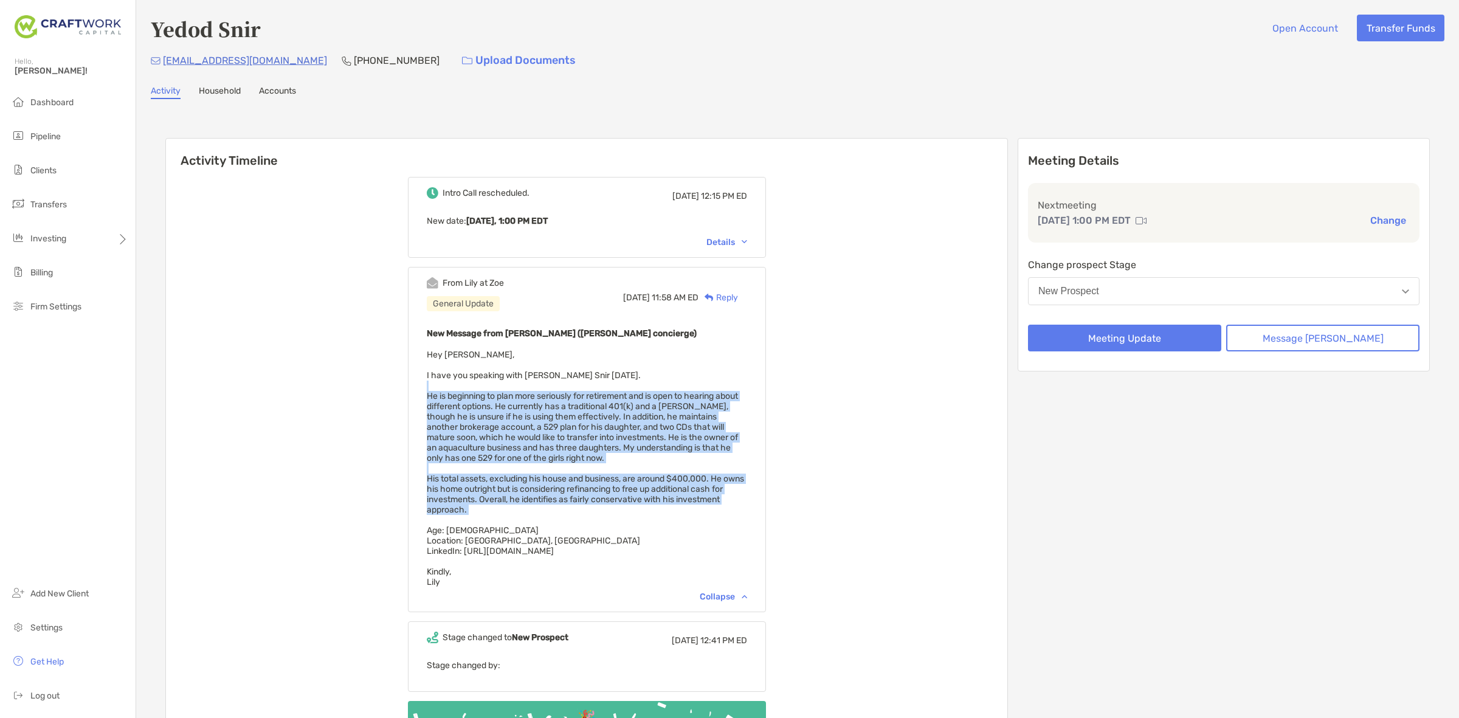
drag, startPoint x: 657, startPoint y: 385, endPoint x: 644, endPoint y: 501, distance: 117.3
click at [644, 501] on div "New Message from [PERSON_NAME] ([PERSON_NAME] concierge) Hey [PERSON_NAME], I h…" at bounding box center [587, 456] width 320 height 261
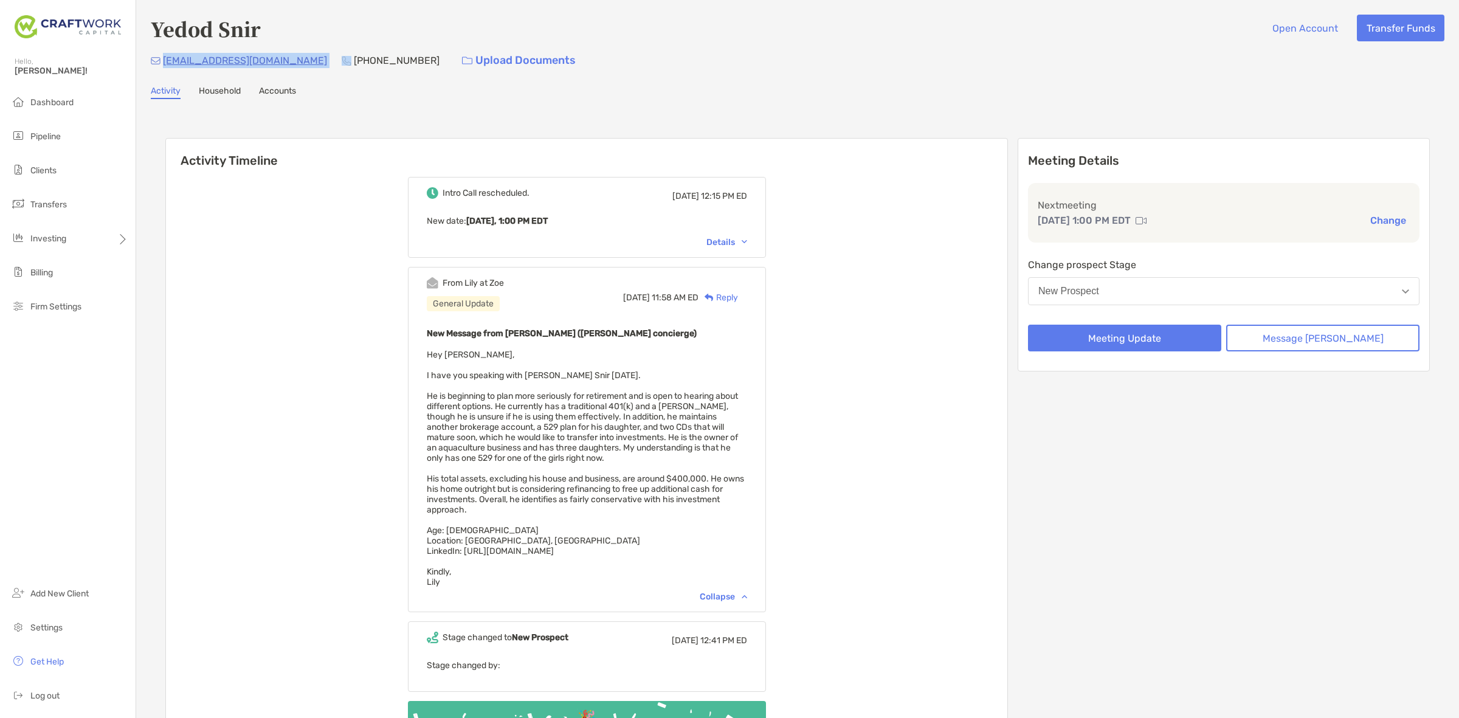
drag, startPoint x: 271, startPoint y: 60, endPoint x: 163, endPoint y: 66, distance: 108.4
click at [163, 66] on div "[EMAIL_ADDRESS][DOMAIN_NAME] [PHONE_NUMBER] Upload Documents" at bounding box center [798, 60] width 1294 height 26
copy p "[EMAIL_ADDRESS][DOMAIN_NAME]"
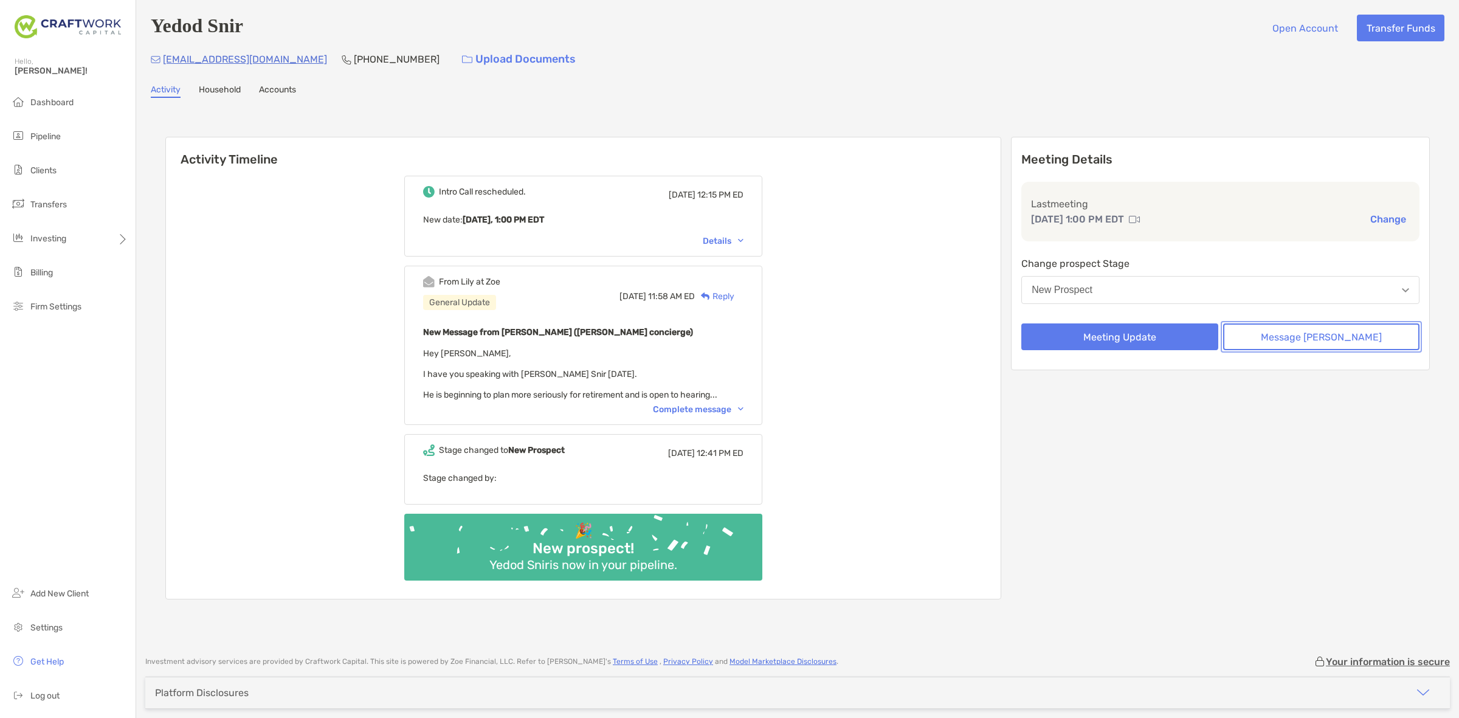
click at [1263, 339] on button "Message [PERSON_NAME]" at bounding box center [1321, 336] width 196 height 27
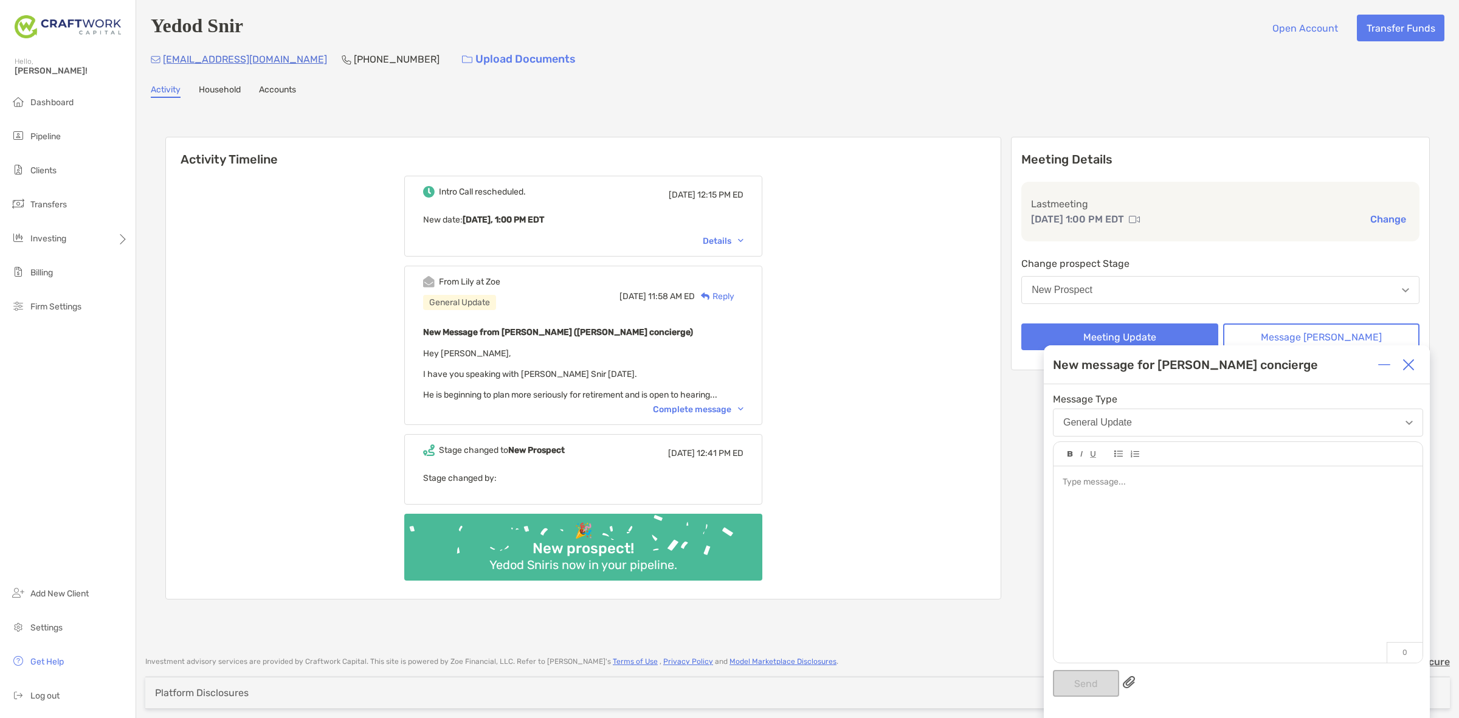
click at [1407, 365] on img at bounding box center [1408, 365] width 12 height 12
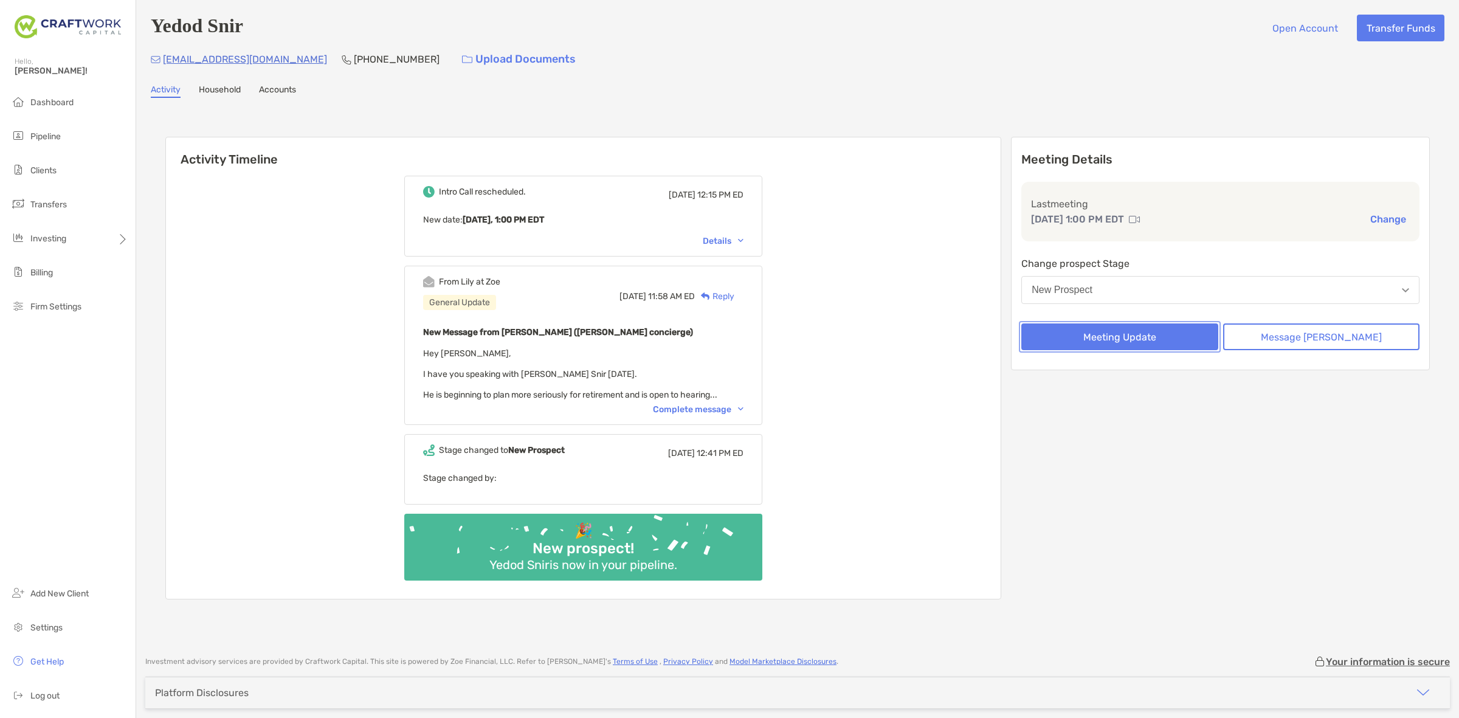
click at [1123, 330] on button "Meeting Update" at bounding box center [1119, 336] width 196 height 27
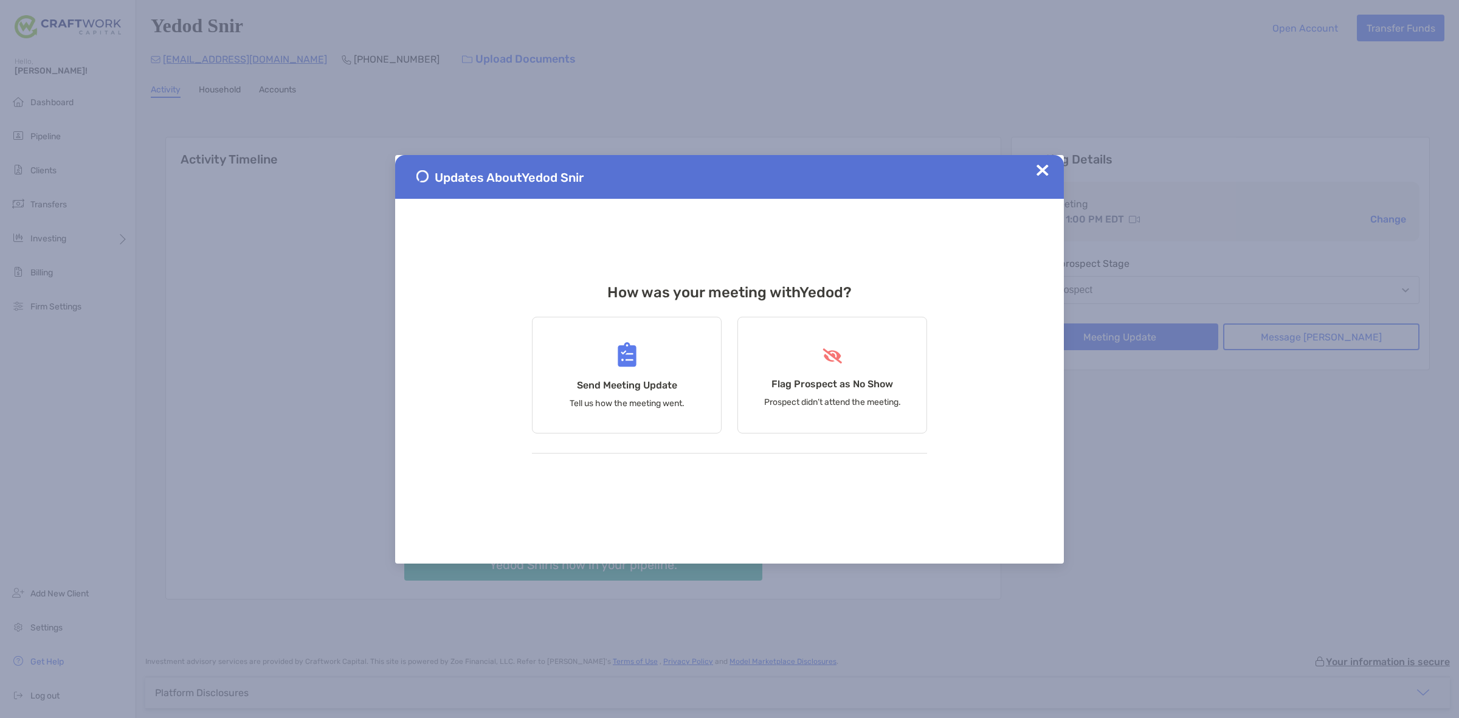
click at [1050, 175] on div "Updates About Yedod Snir" at bounding box center [729, 177] width 669 height 44
click at [1037, 171] on img at bounding box center [1042, 170] width 12 height 12
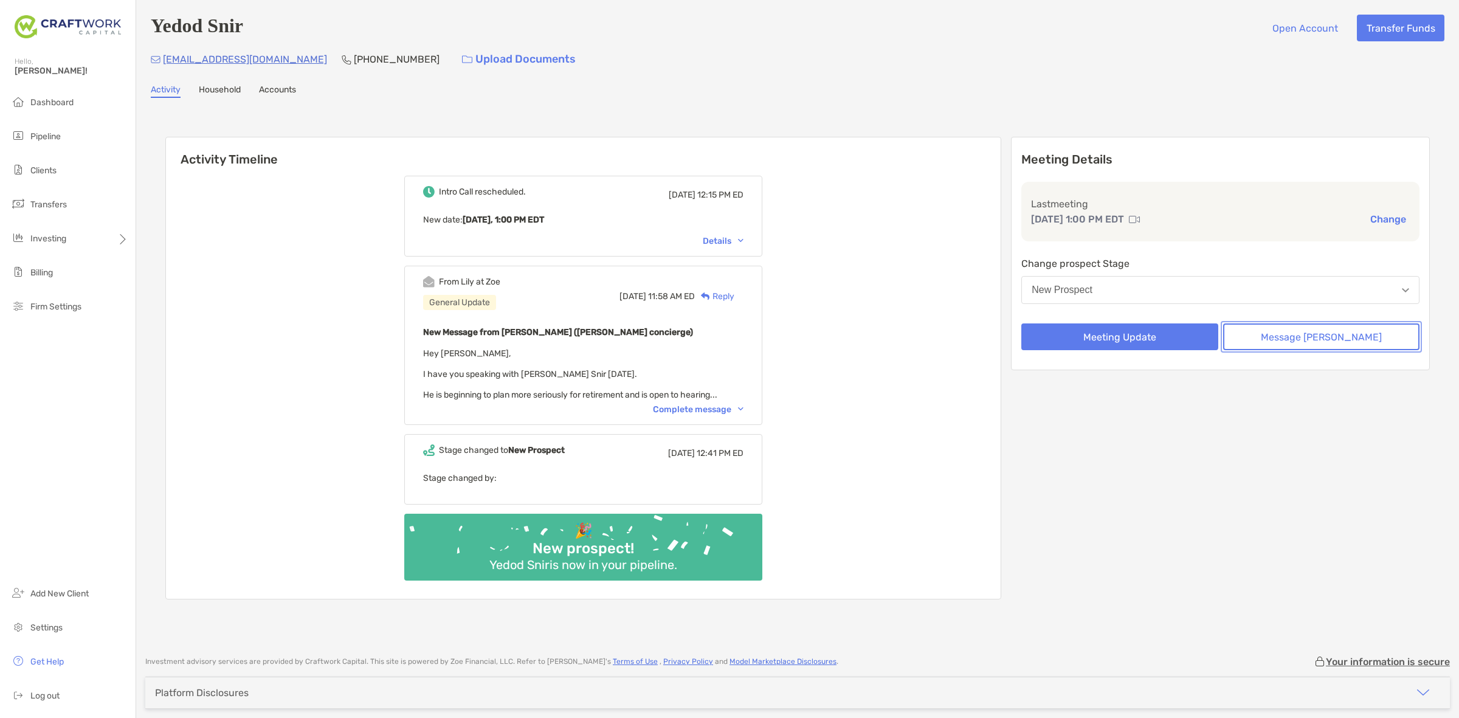
click at [1287, 338] on button "Message [PERSON_NAME]" at bounding box center [1321, 336] width 196 height 27
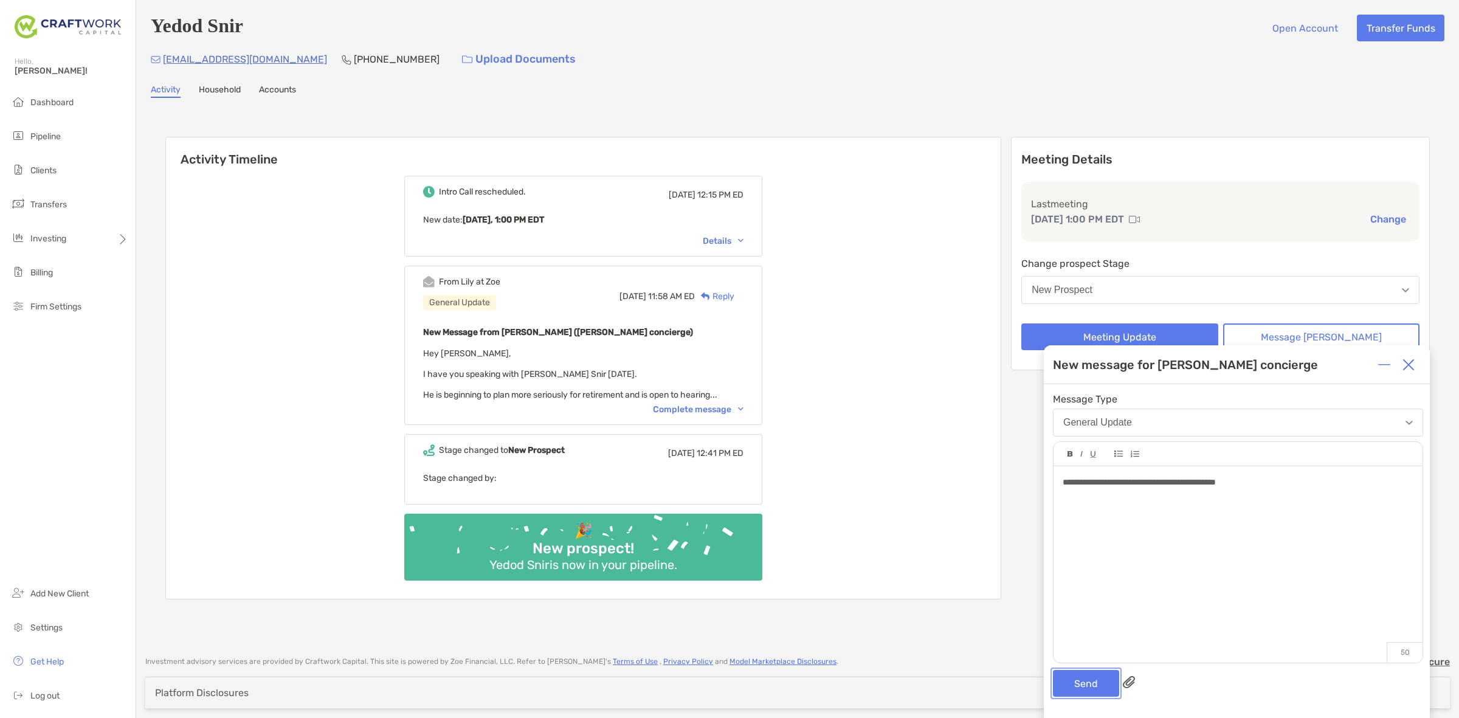
click at [1099, 678] on button "Send" at bounding box center [1086, 683] width 66 height 27
